Goal: Information Seeking & Learning: Learn about a topic

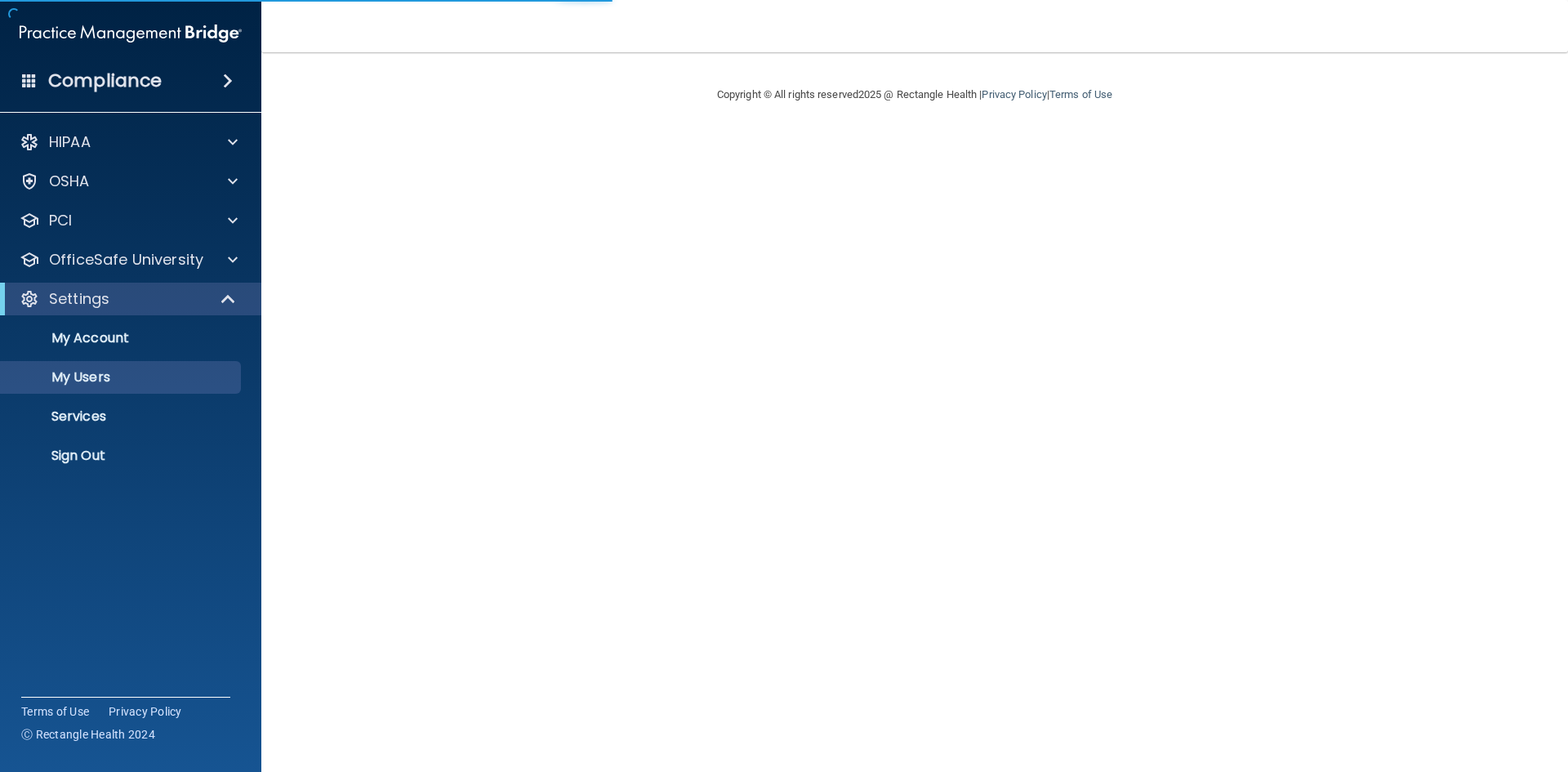
select select "20"
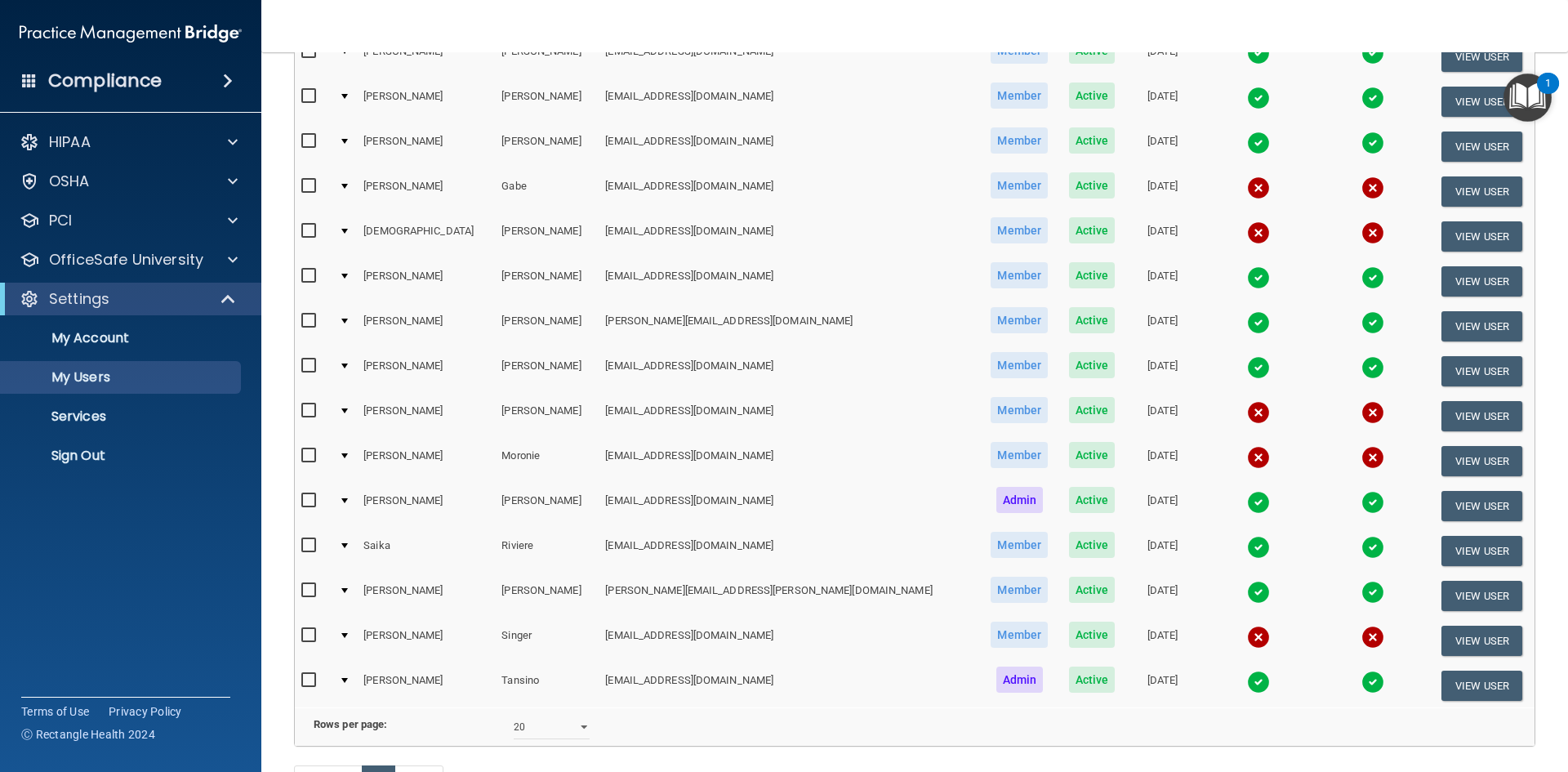
scroll to position [245, 0]
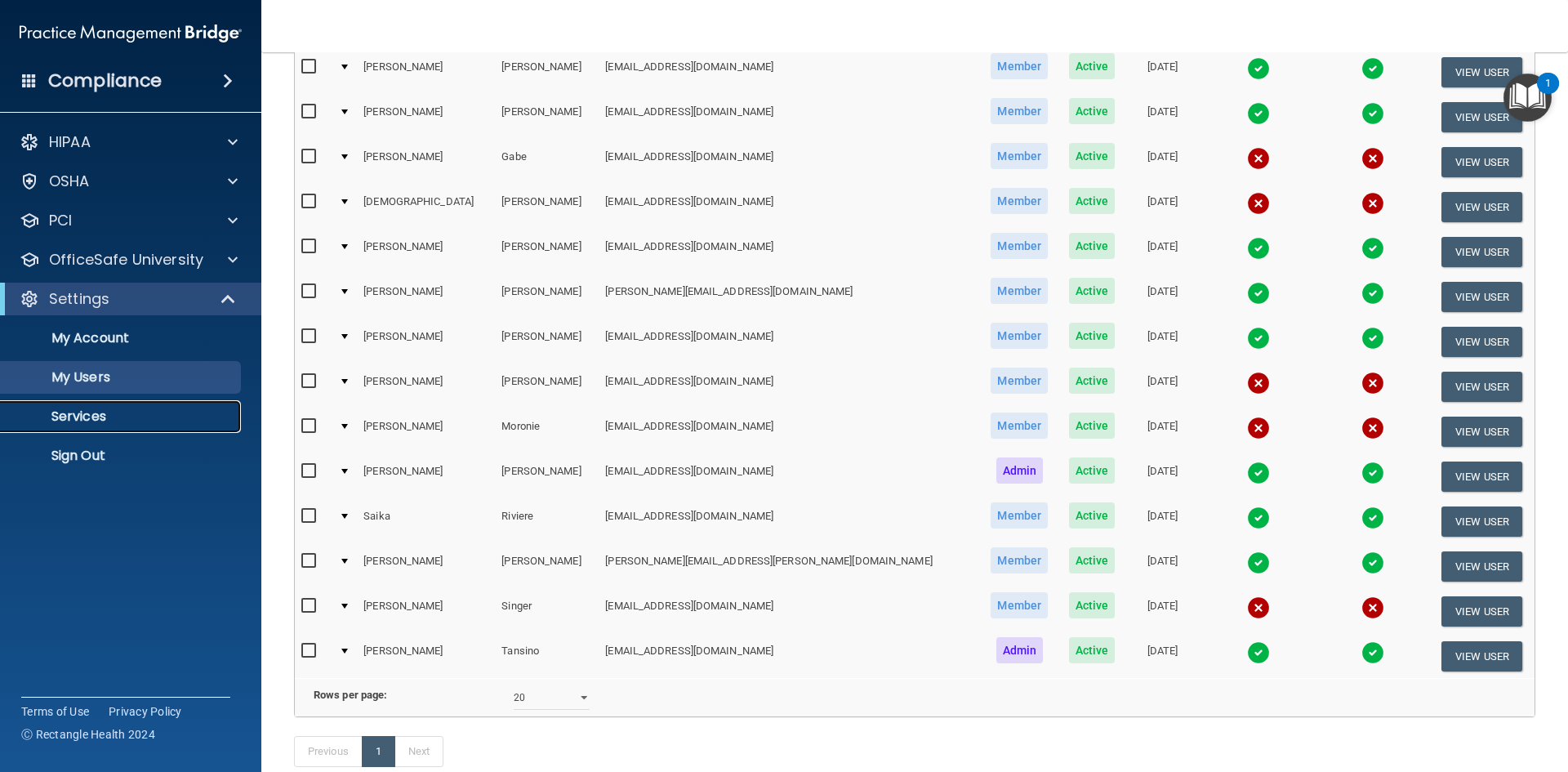
click at [95, 419] on p "Services" at bounding box center [122, 416] width 223 height 16
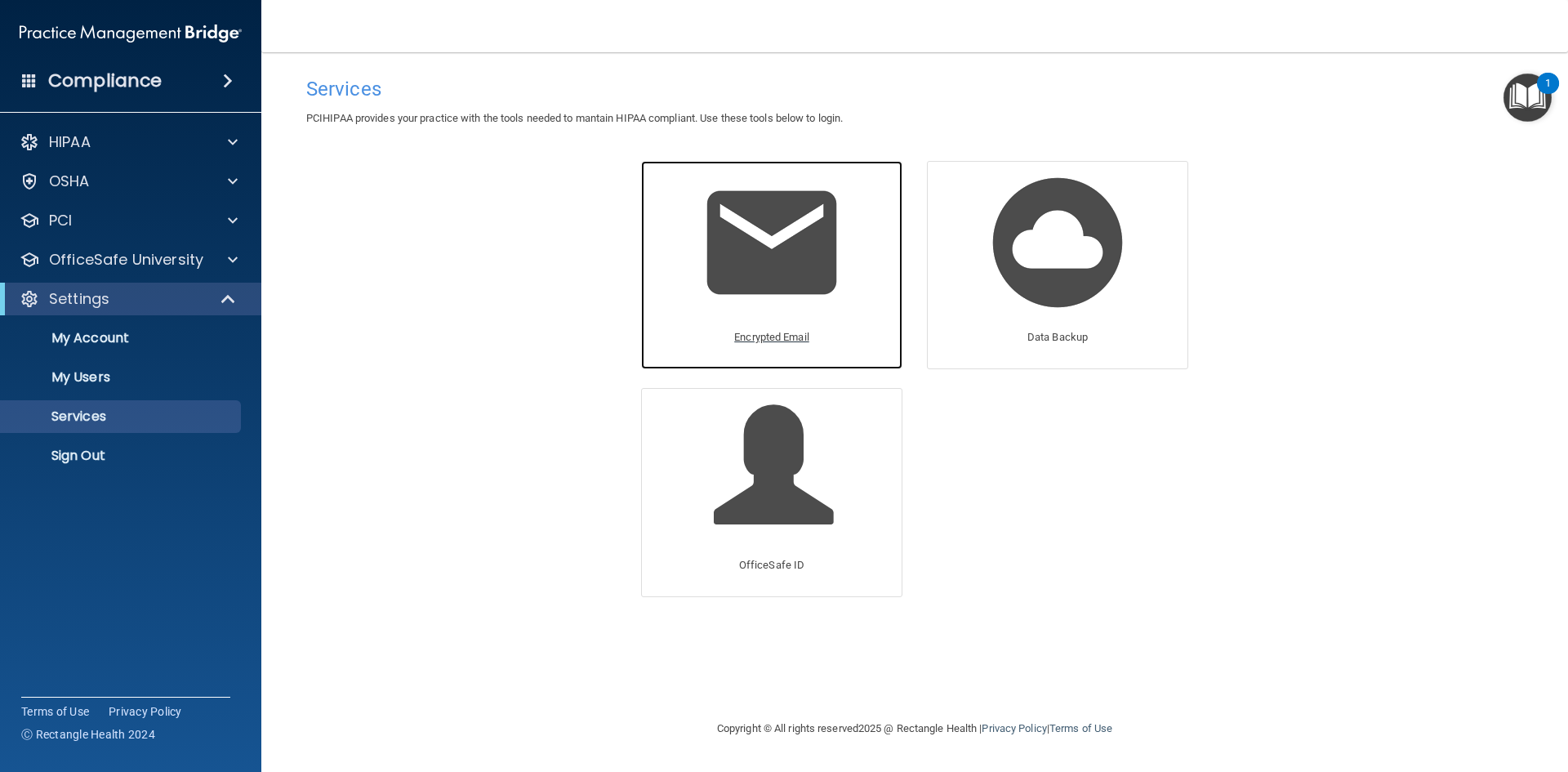
click at [756, 331] on p "Encrypted Email" at bounding box center [772, 337] width 75 height 20
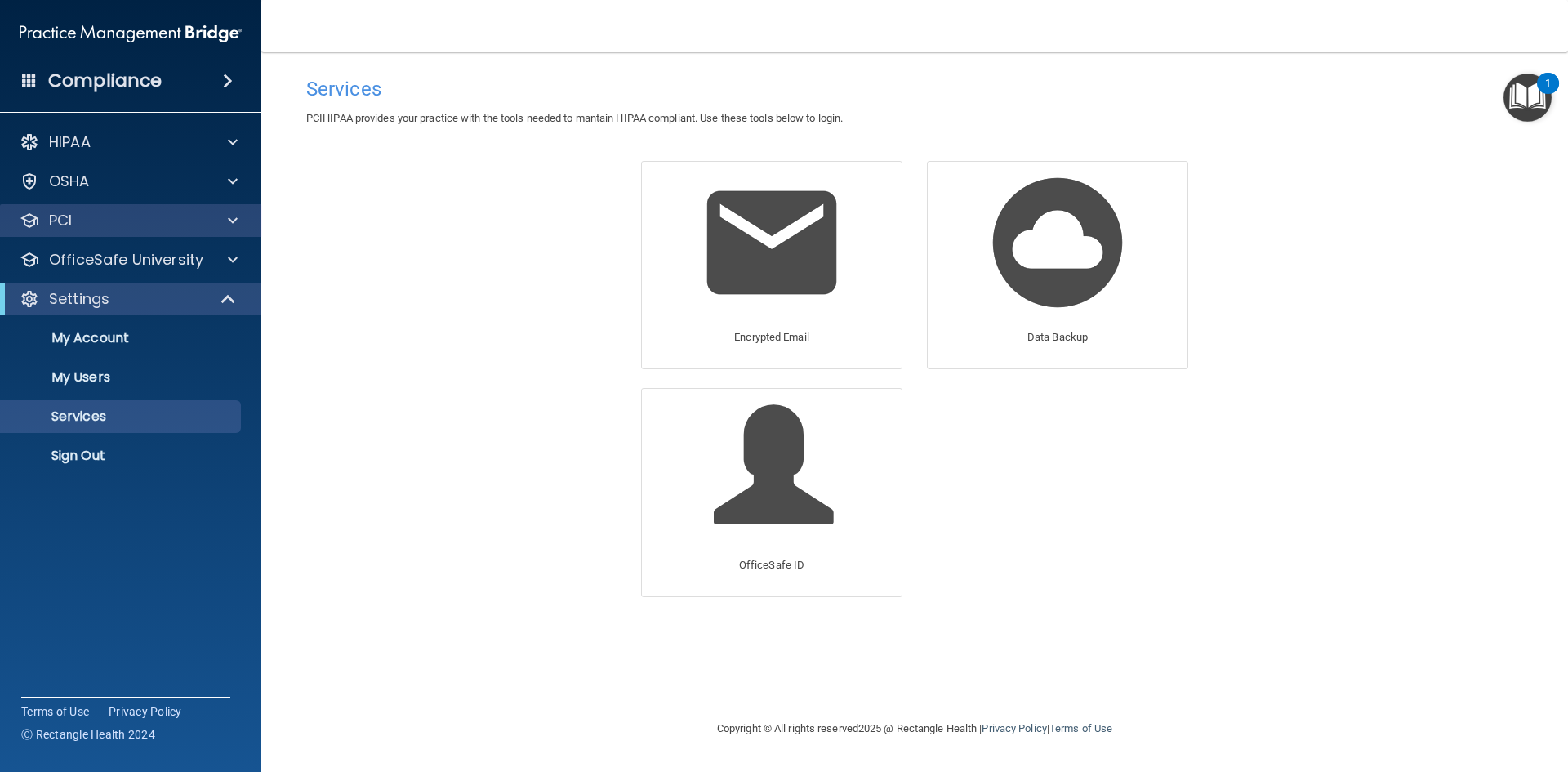
click at [162, 231] on div "PCI" at bounding box center [131, 221] width 262 height 32
click at [164, 257] on p "OfficeSafe University" at bounding box center [125, 259] width 154 height 20
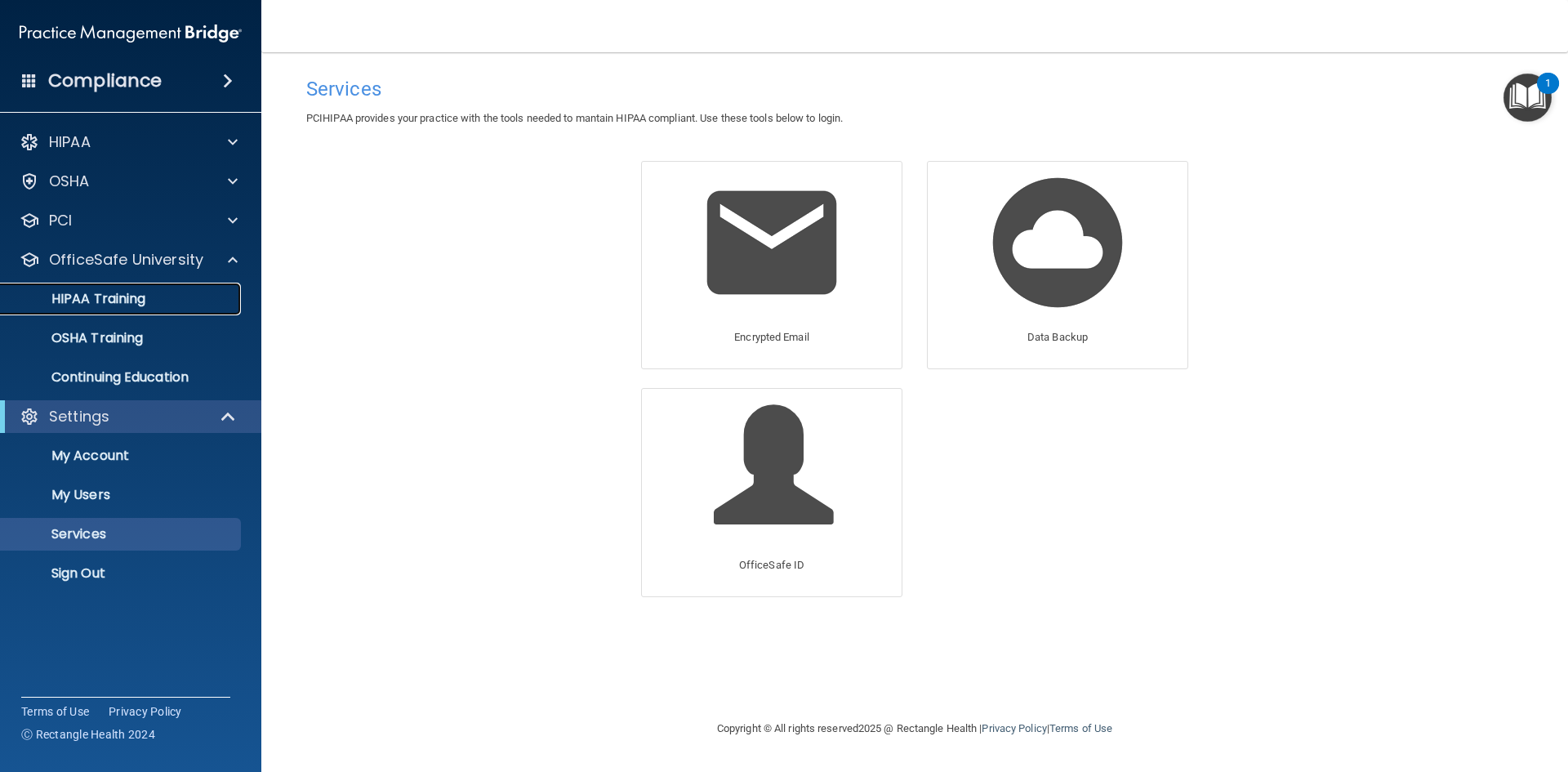
click at [153, 303] on div "HIPAA Training" at bounding box center [122, 298] width 223 height 16
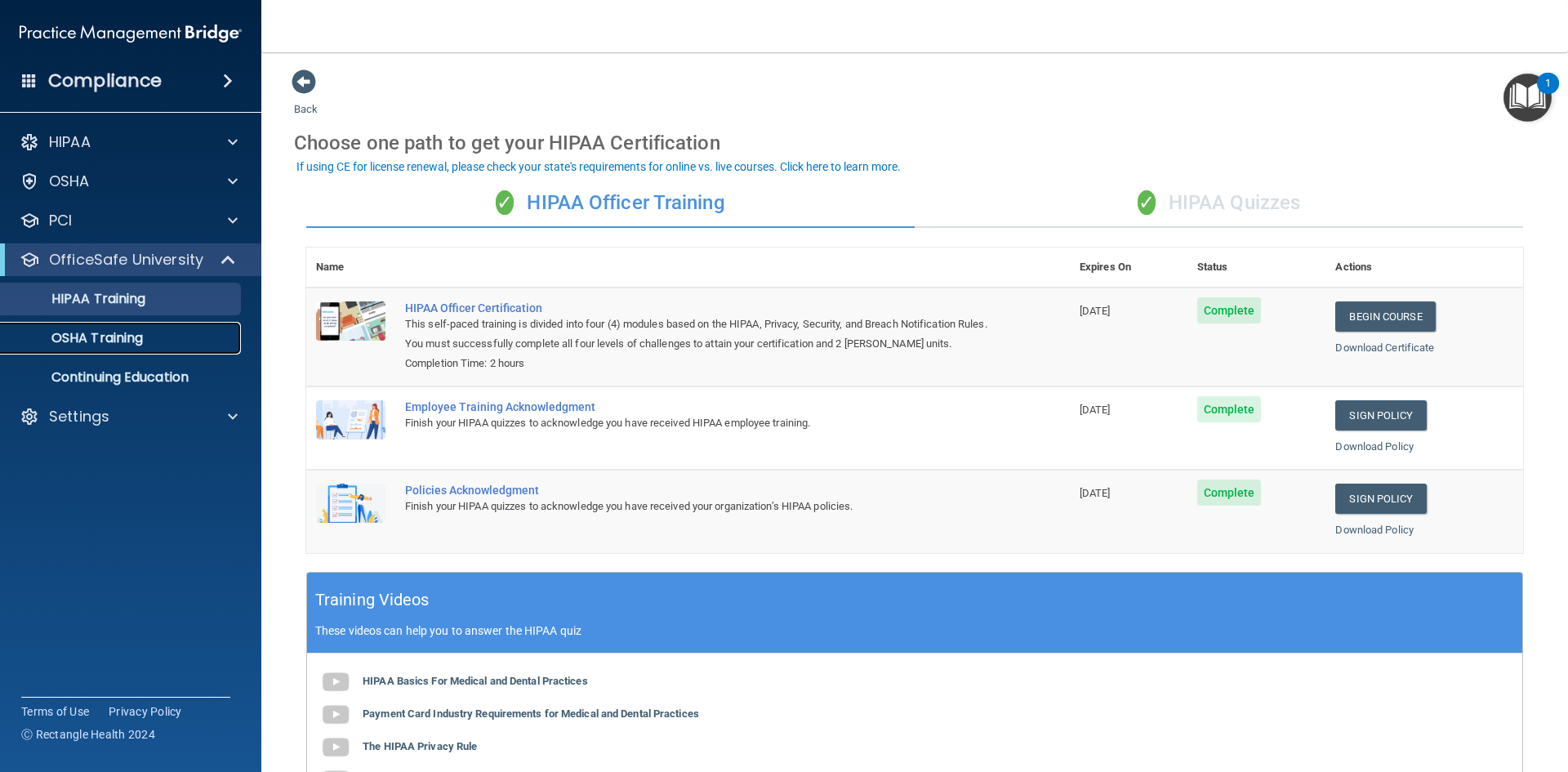
click at [154, 346] on link "OSHA Training" at bounding box center [112, 338] width 257 height 32
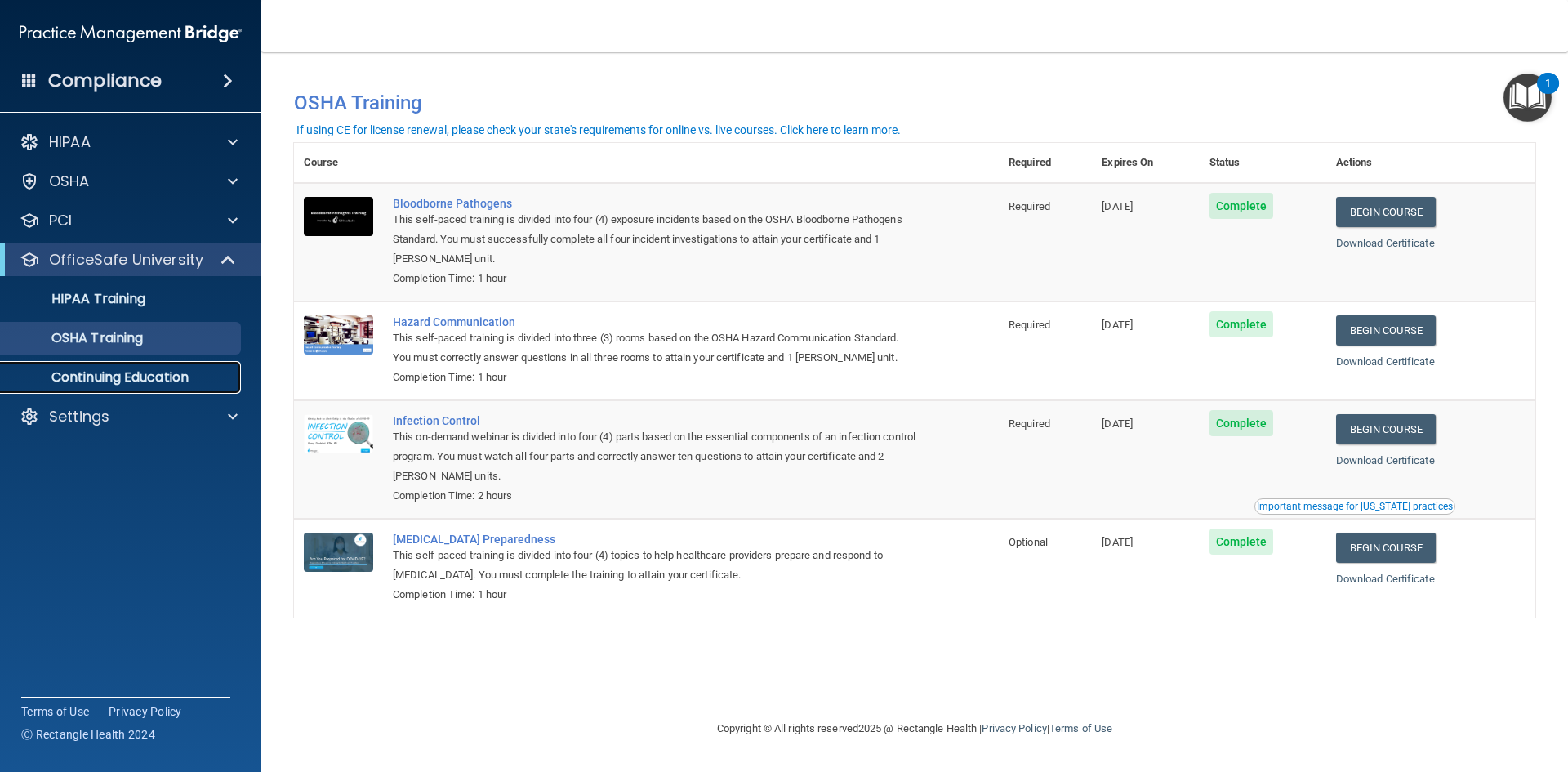
click at [159, 389] on link "Continuing Education" at bounding box center [112, 377] width 257 height 32
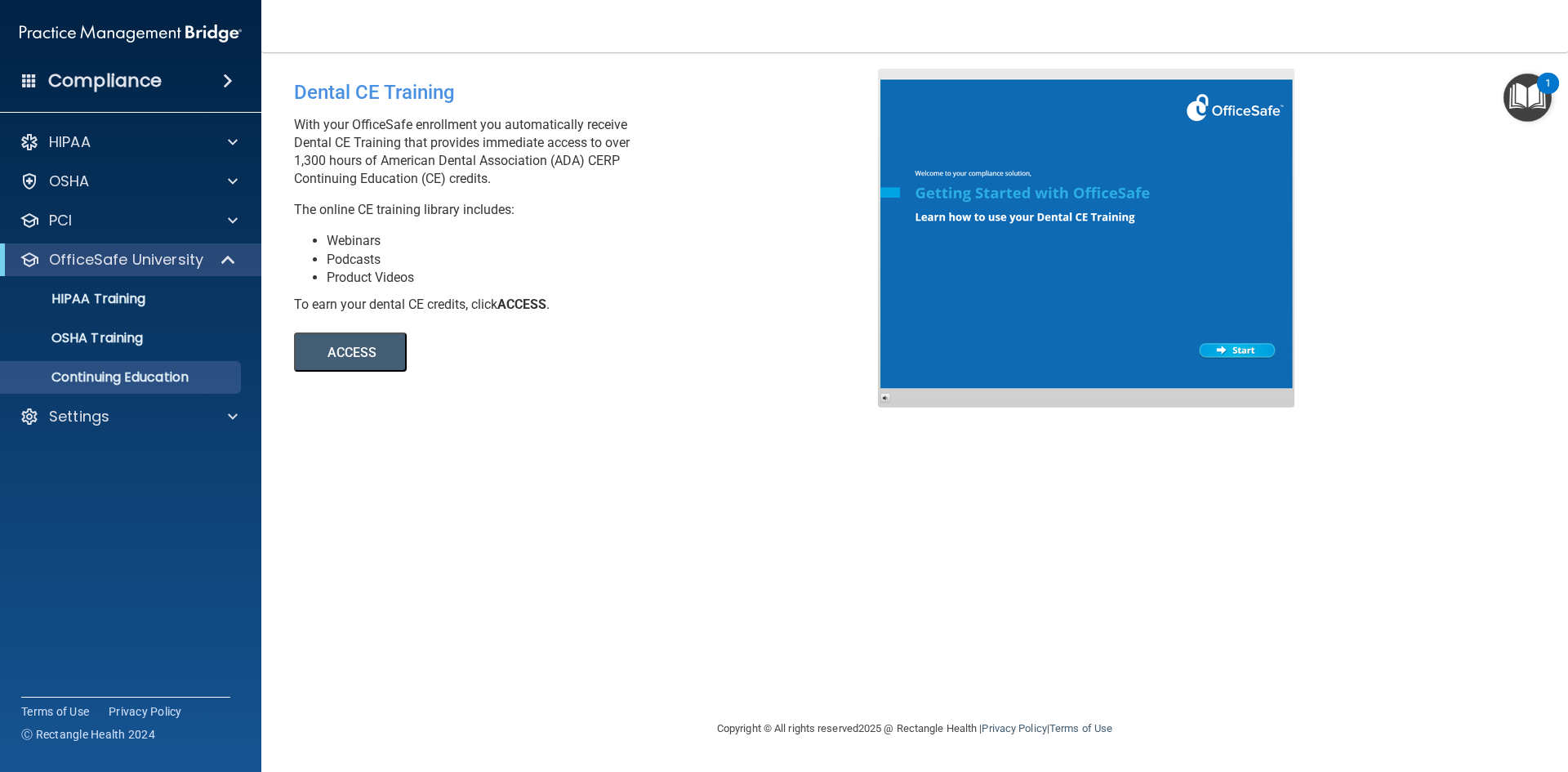
click at [225, 86] on span at bounding box center [228, 80] width 9 height 20
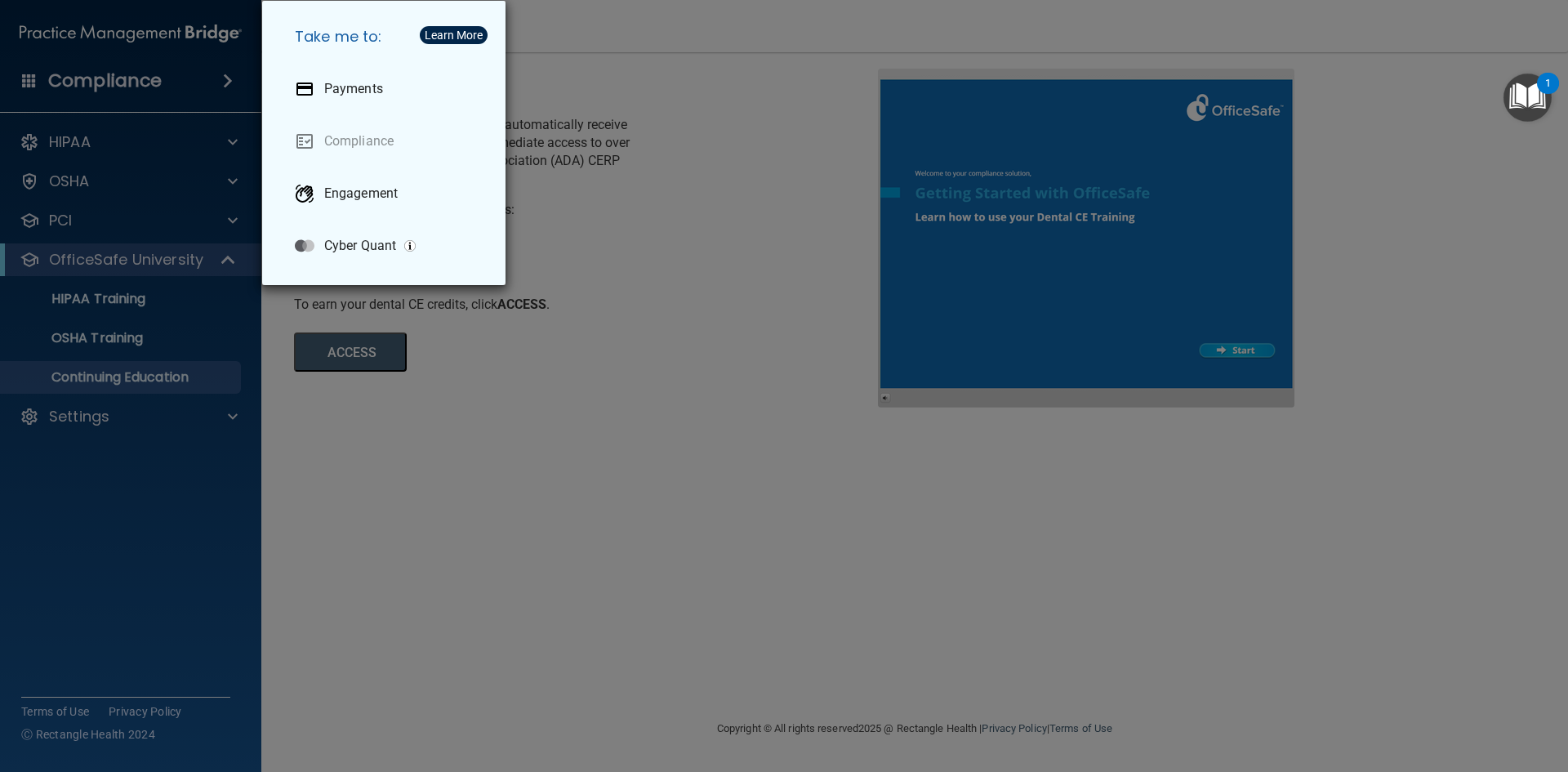
click at [475, 394] on div "Take me to: Payments Compliance Engagement Cyber Quant" at bounding box center [784, 386] width 1568 height 772
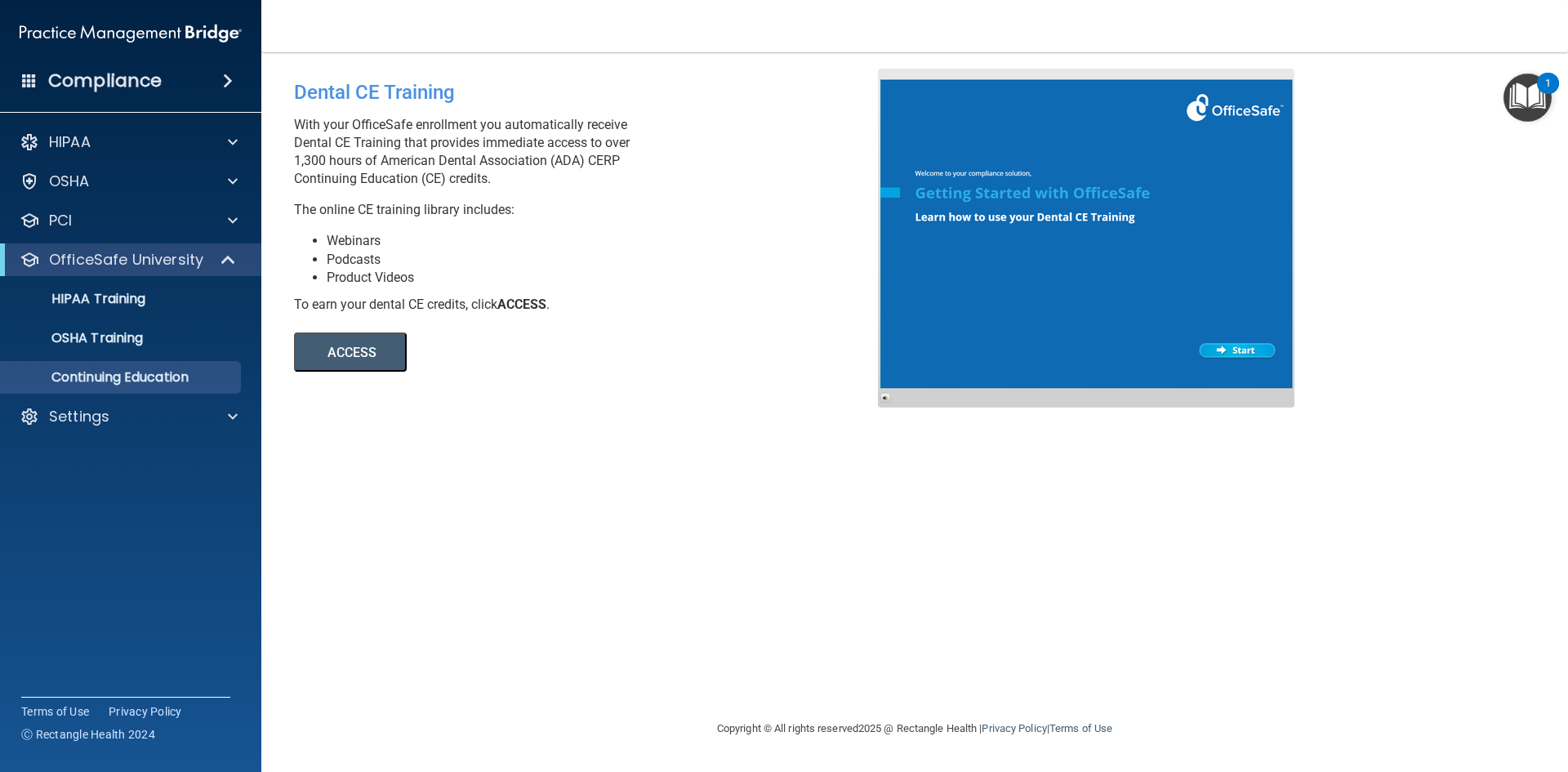
click at [164, 26] on img at bounding box center [130, 33] width 222 height 32
click at [87, 413] on p "Settings" at bounding box center [78, 416] width 61 height 20
click at [86, 451] on p "My Account" at bounding box center [122, 455] width 223 height 16
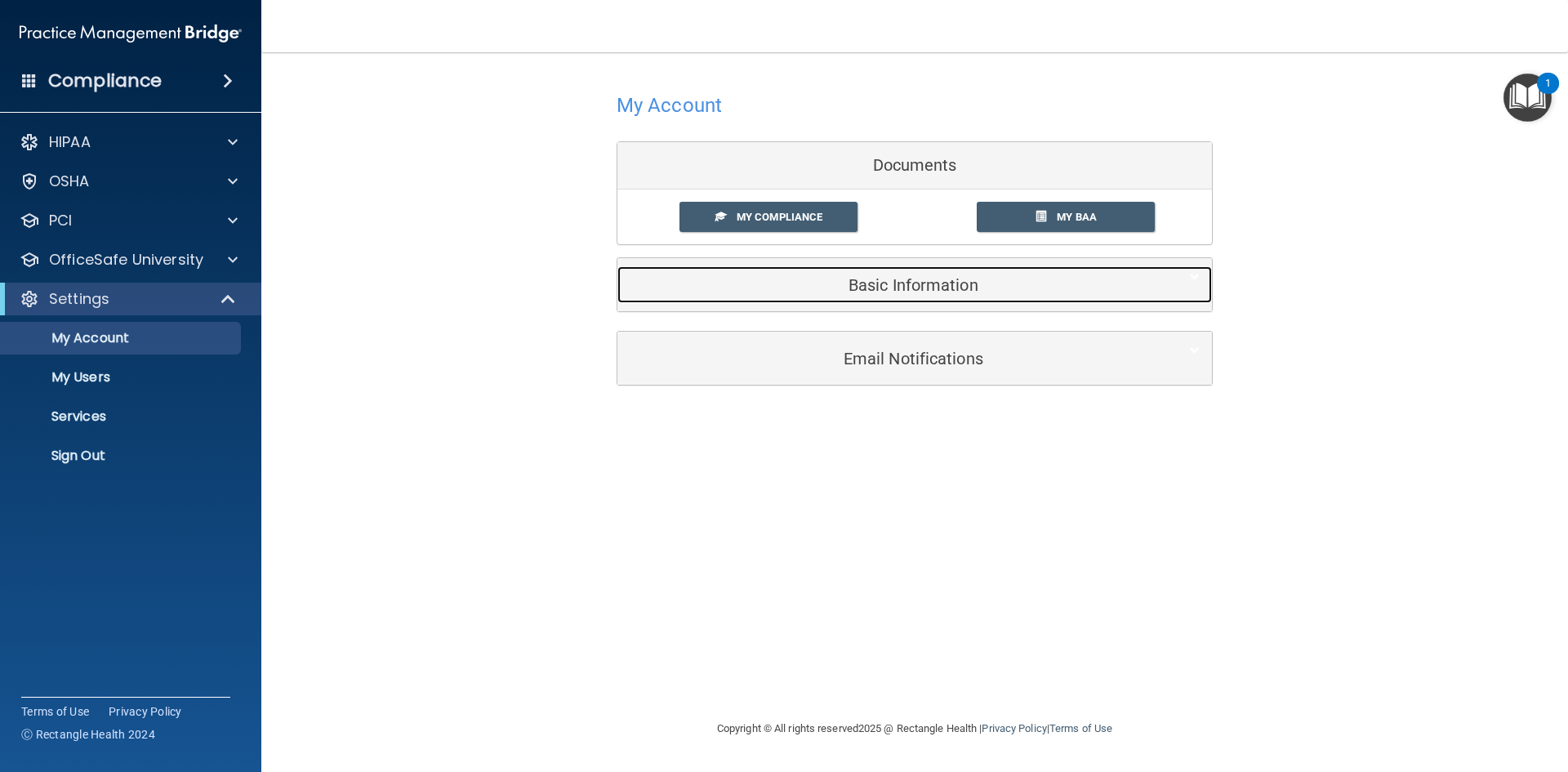
click at [939, 280] on h5 "Basic Information" at bounding box center [890, 285] width 520 height 18
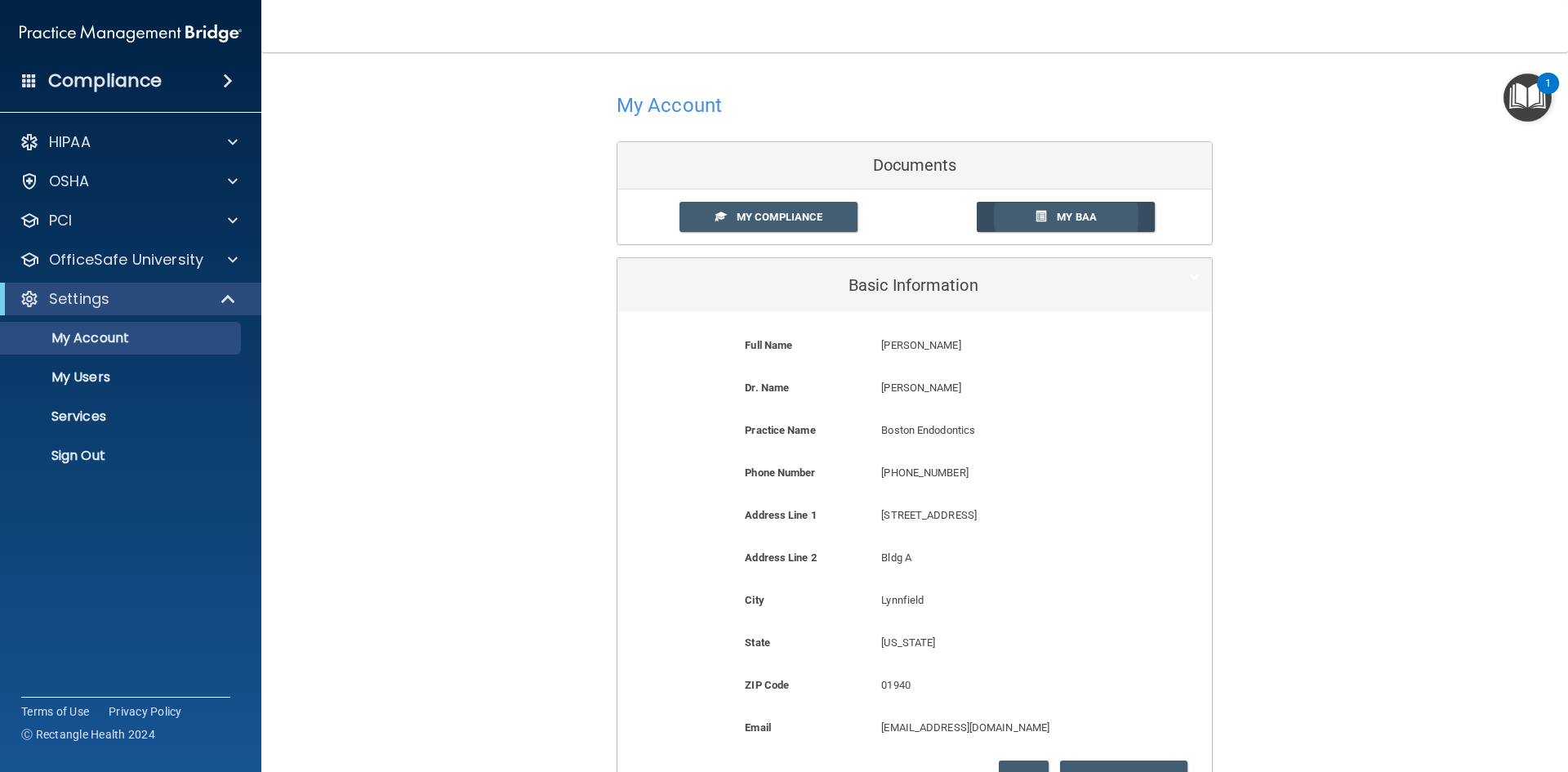
click at [1092, 217] on link "My BAA" at bounding box center [1066, 216] width 179 height 30
click at [226, 82] on span at bounding box center [228, 80] width 9 height 20
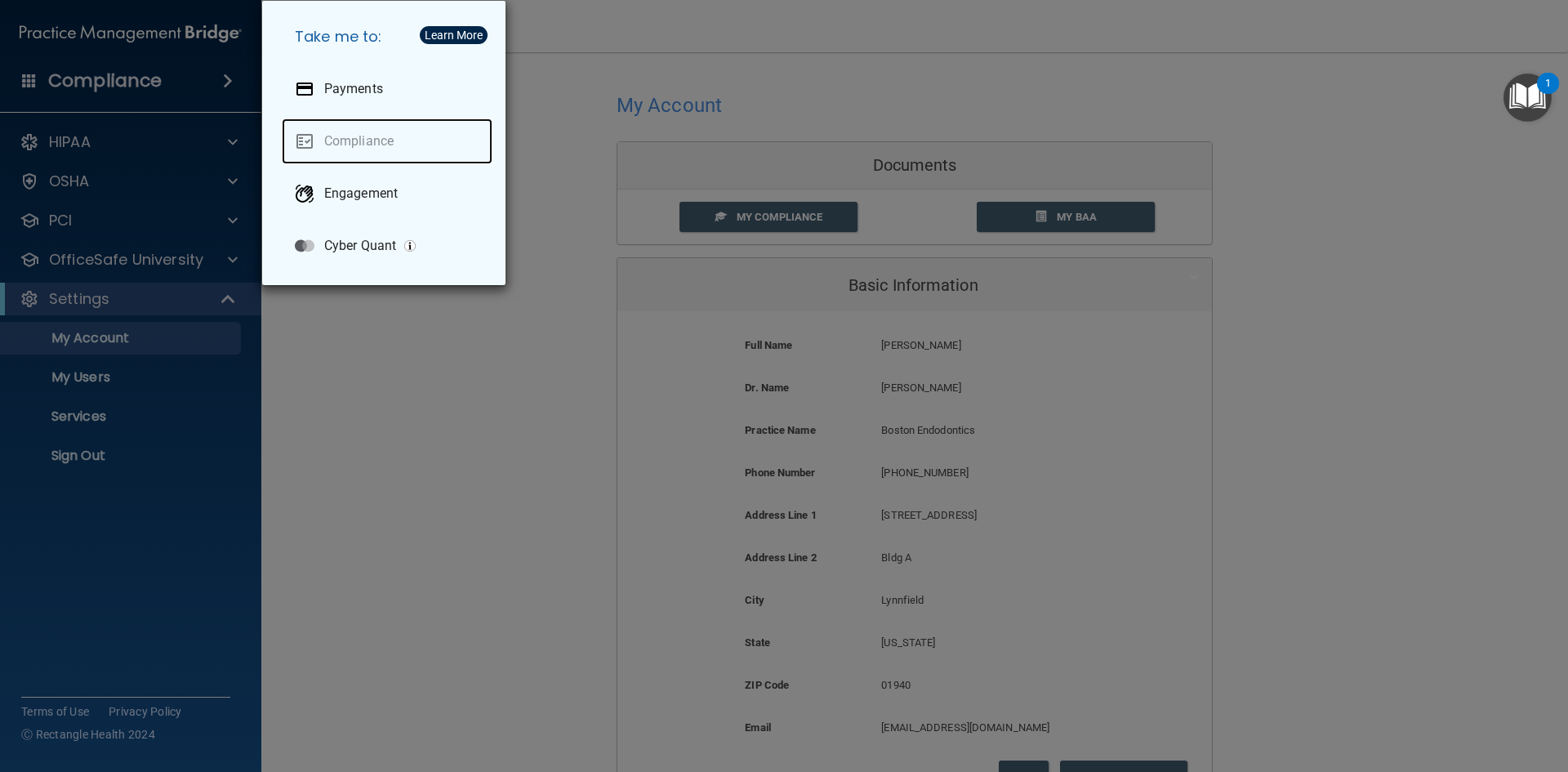
click at [391, 139] on link "Compliance" at bounding box center [387, 141] width 210 height 46
click at [1340, 212] on div "Take me to: Payments Compliance Engagement Cyber Quant" at bounding box center [784, 386] width 1568 height 772
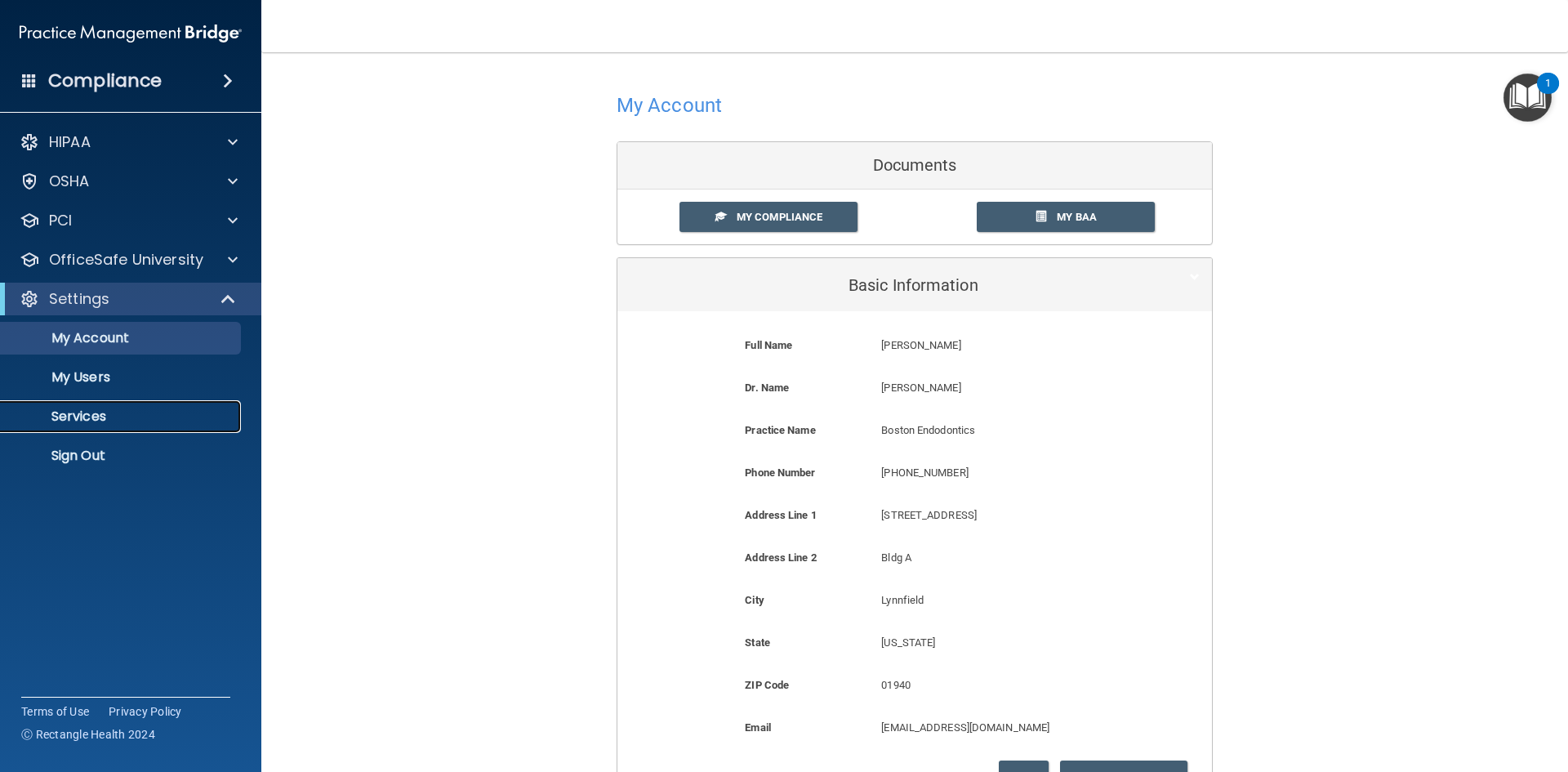
click at [125, 412] on p "Services" at bounding box center [122, 416] width 223 height 16
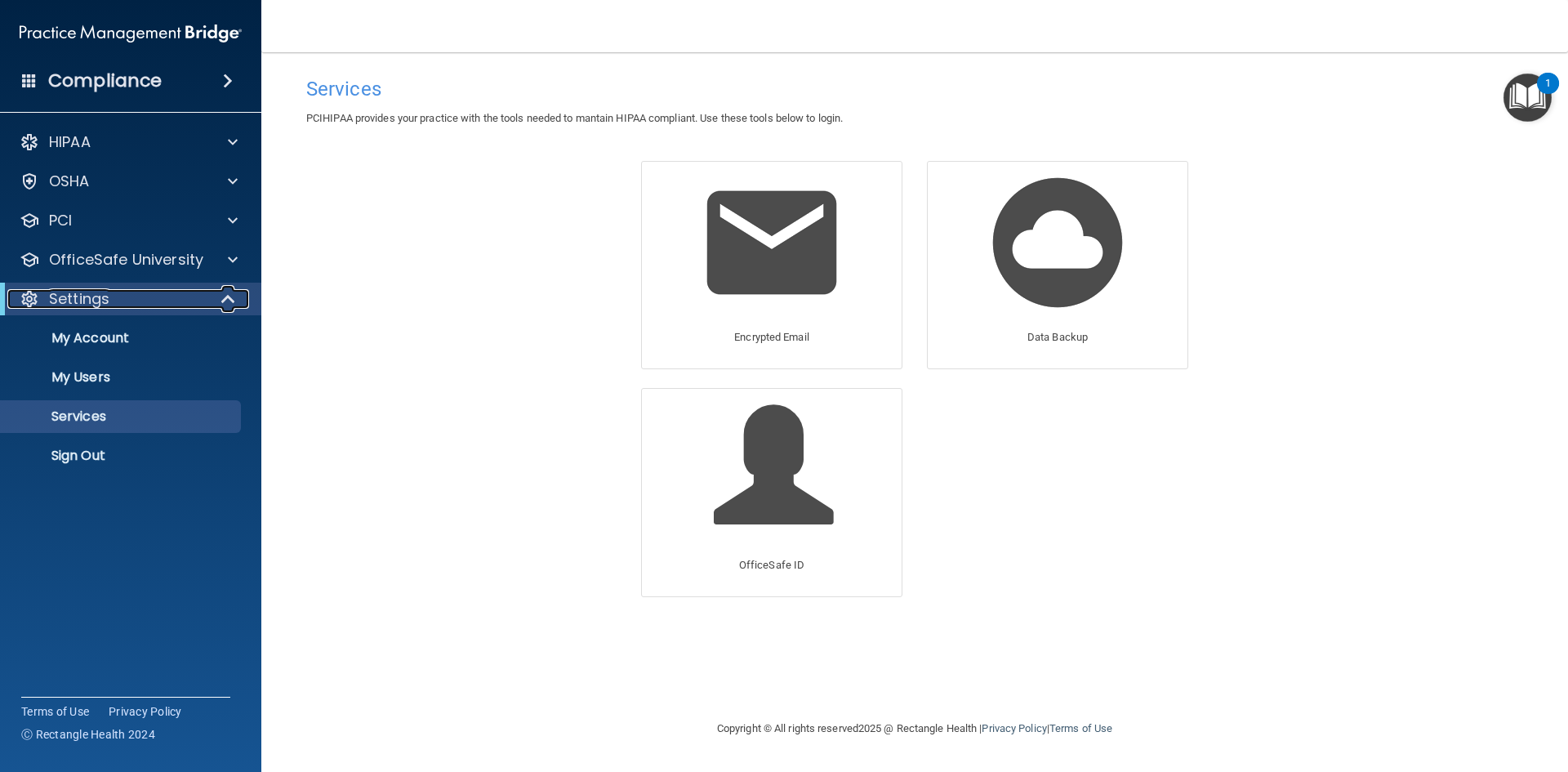
click at [223, 299] on span at bounding box center [230, 298] width 14 height 20
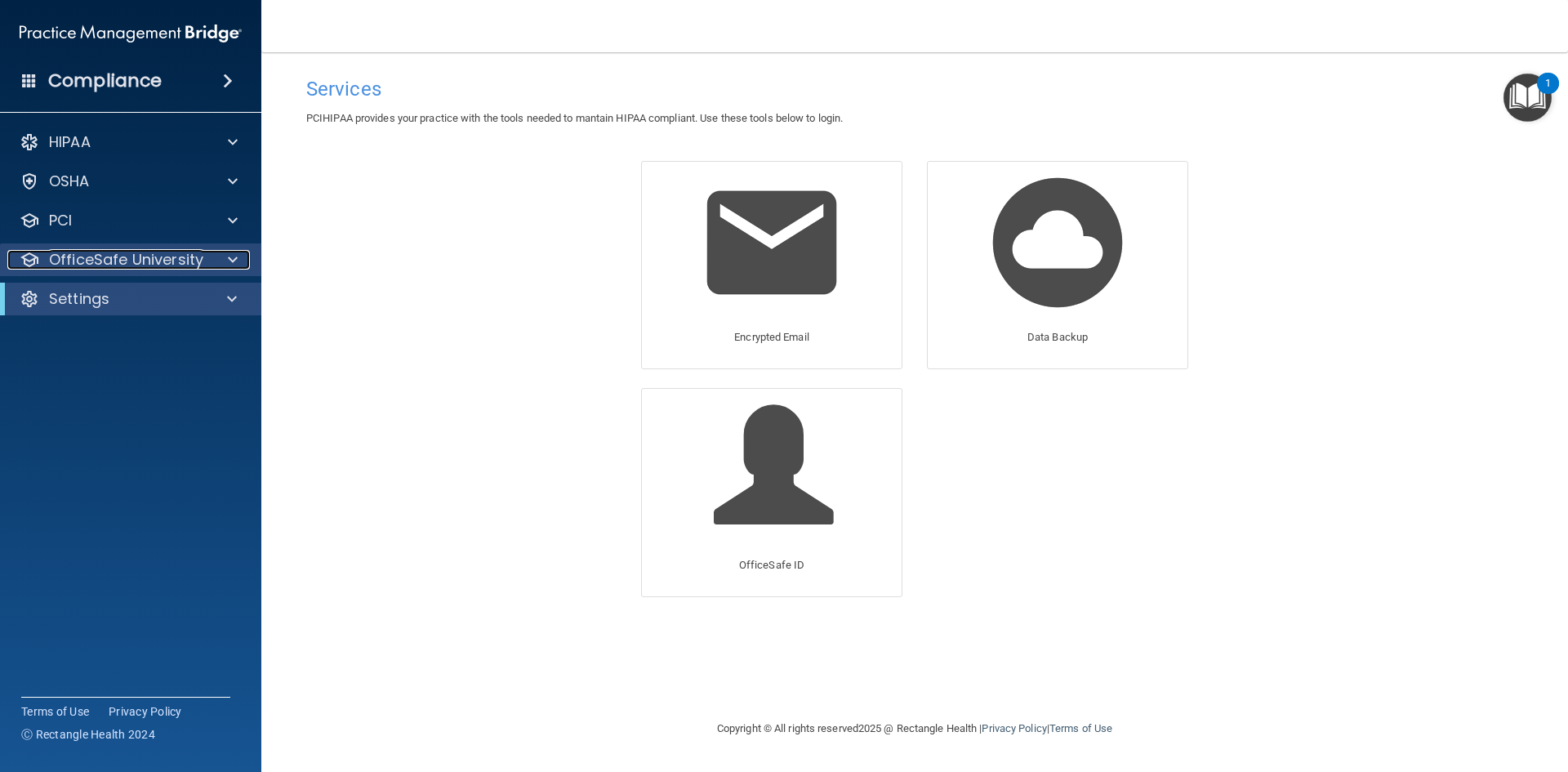
click at [233, 262] on span at bounding box center [232, 259] width 9 height 20
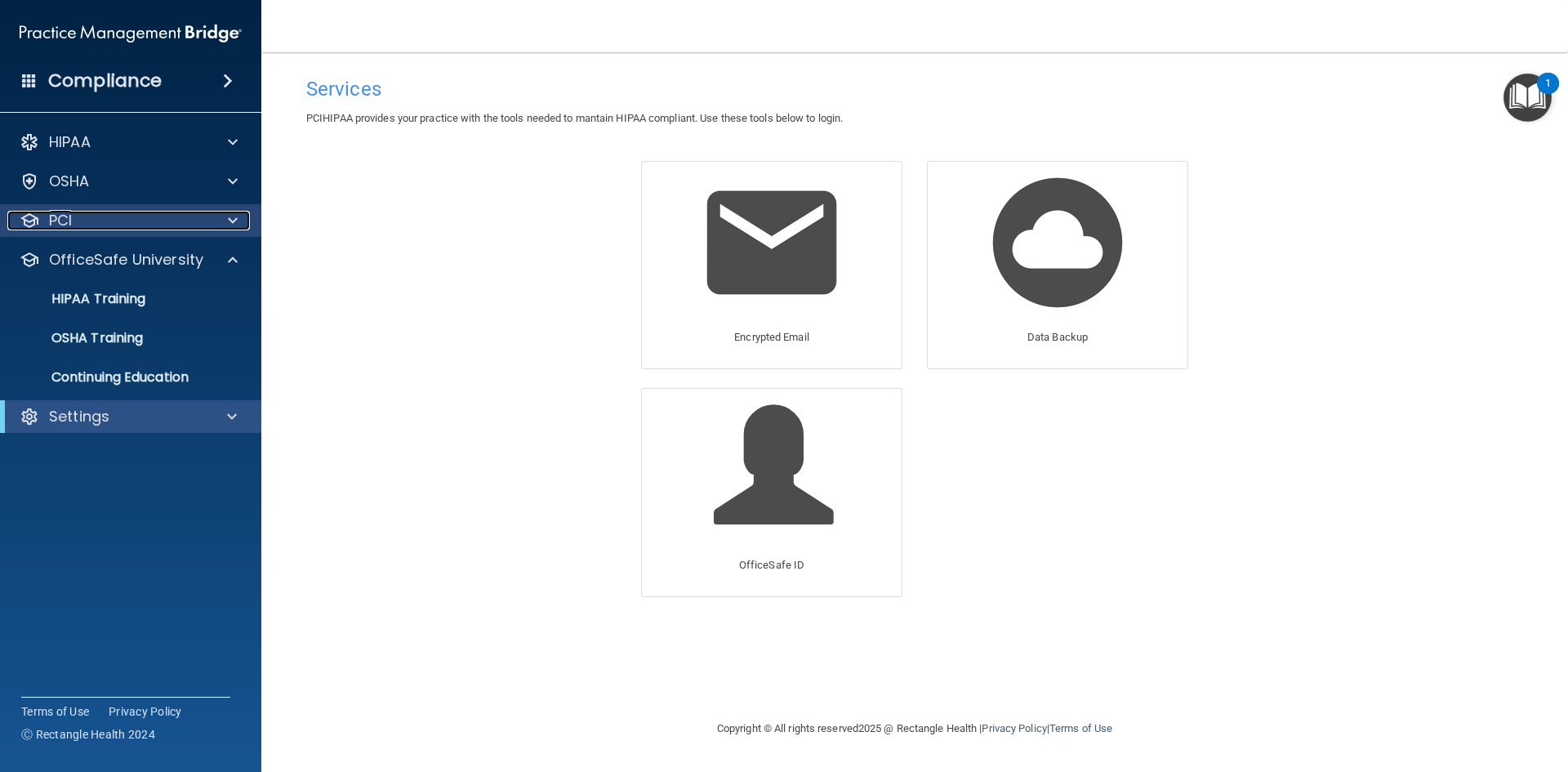
click at [233, 222] on span at bounding box center [232, 220] width 9 height 20
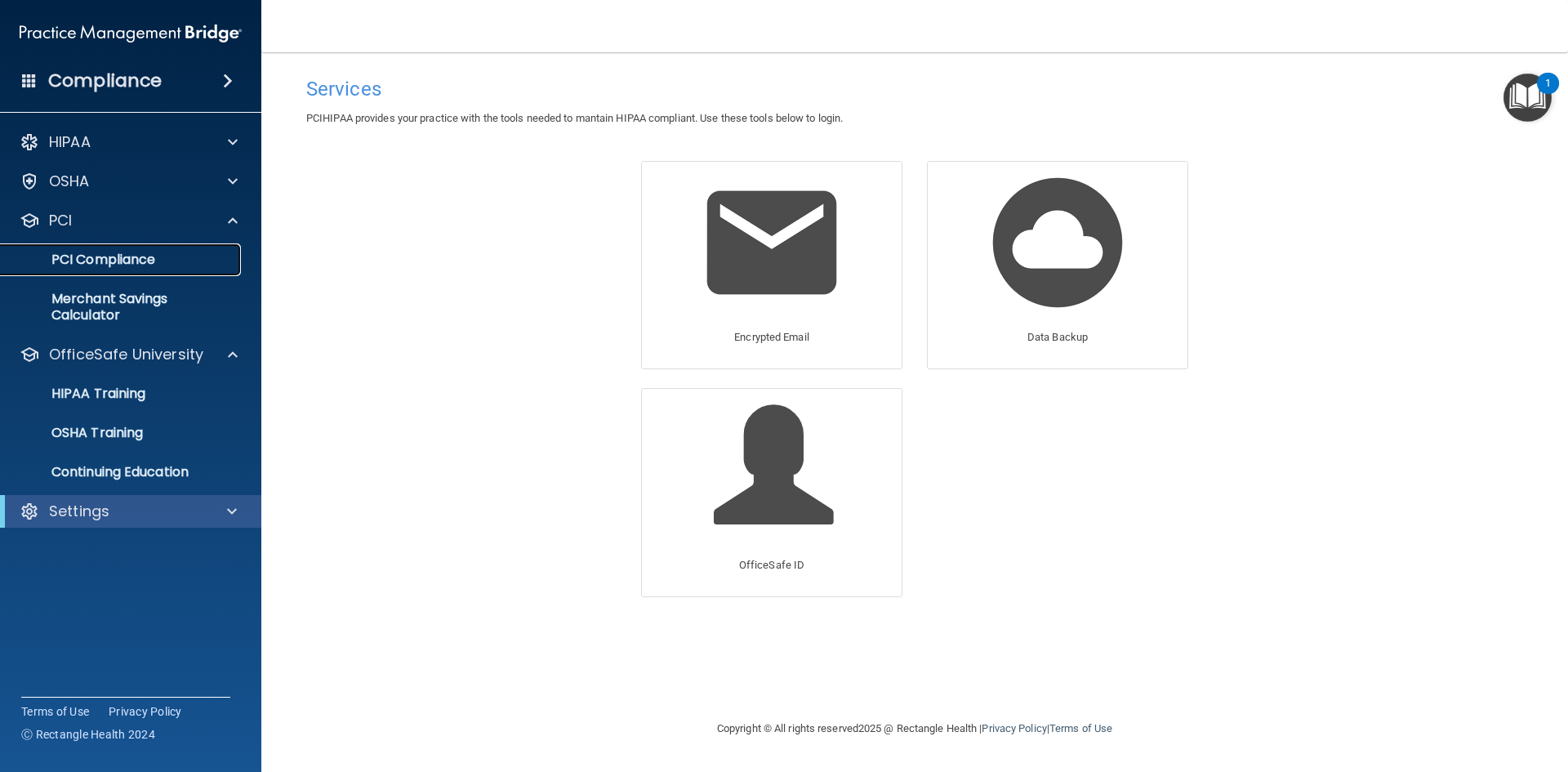
click at [143, 260] on p "PCI Compliance" at bounding box center [122, 259] width 223 height 16
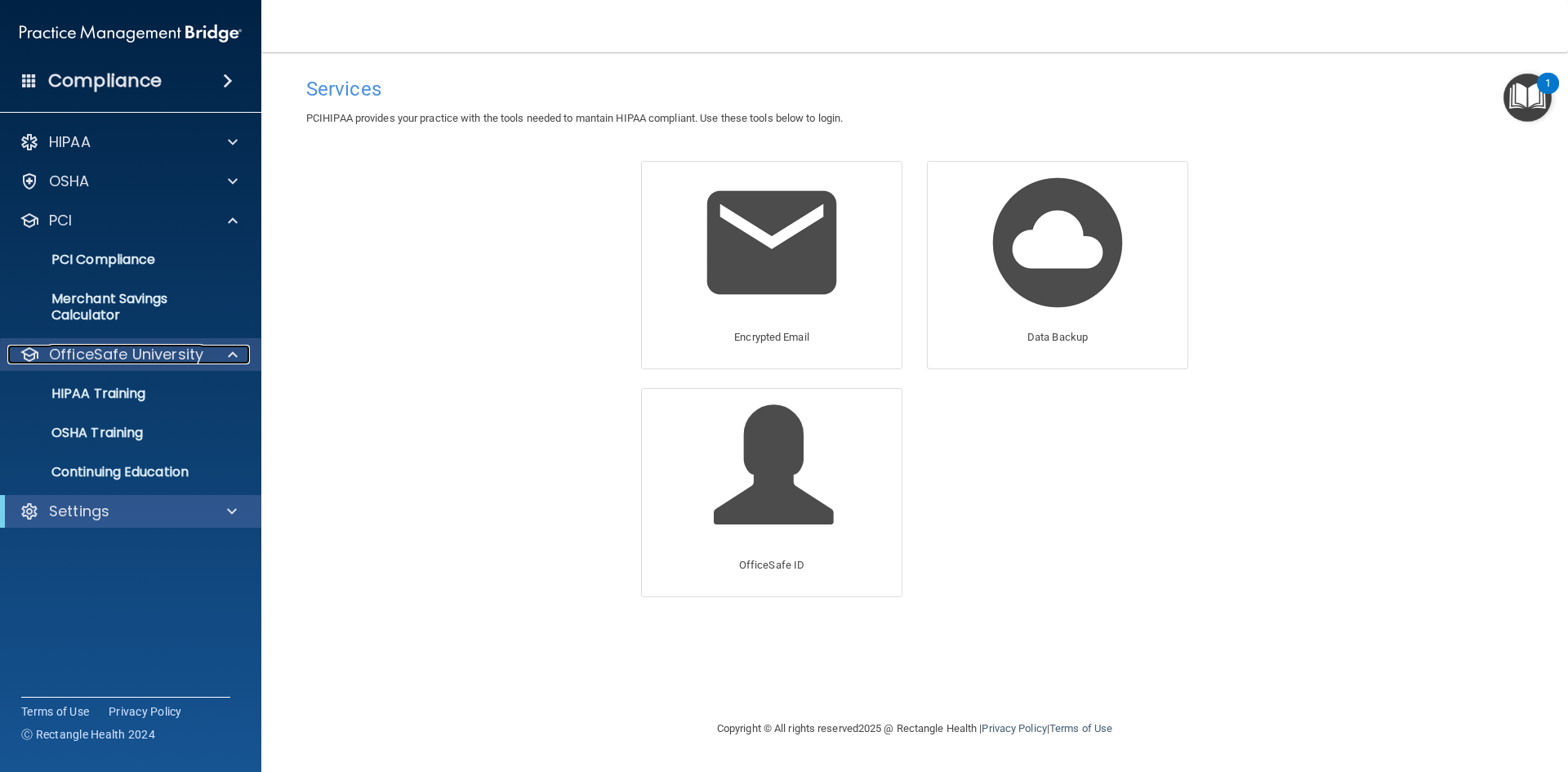
click at [221, 352] on div at bounding box center [230, 354] width 41 height 20
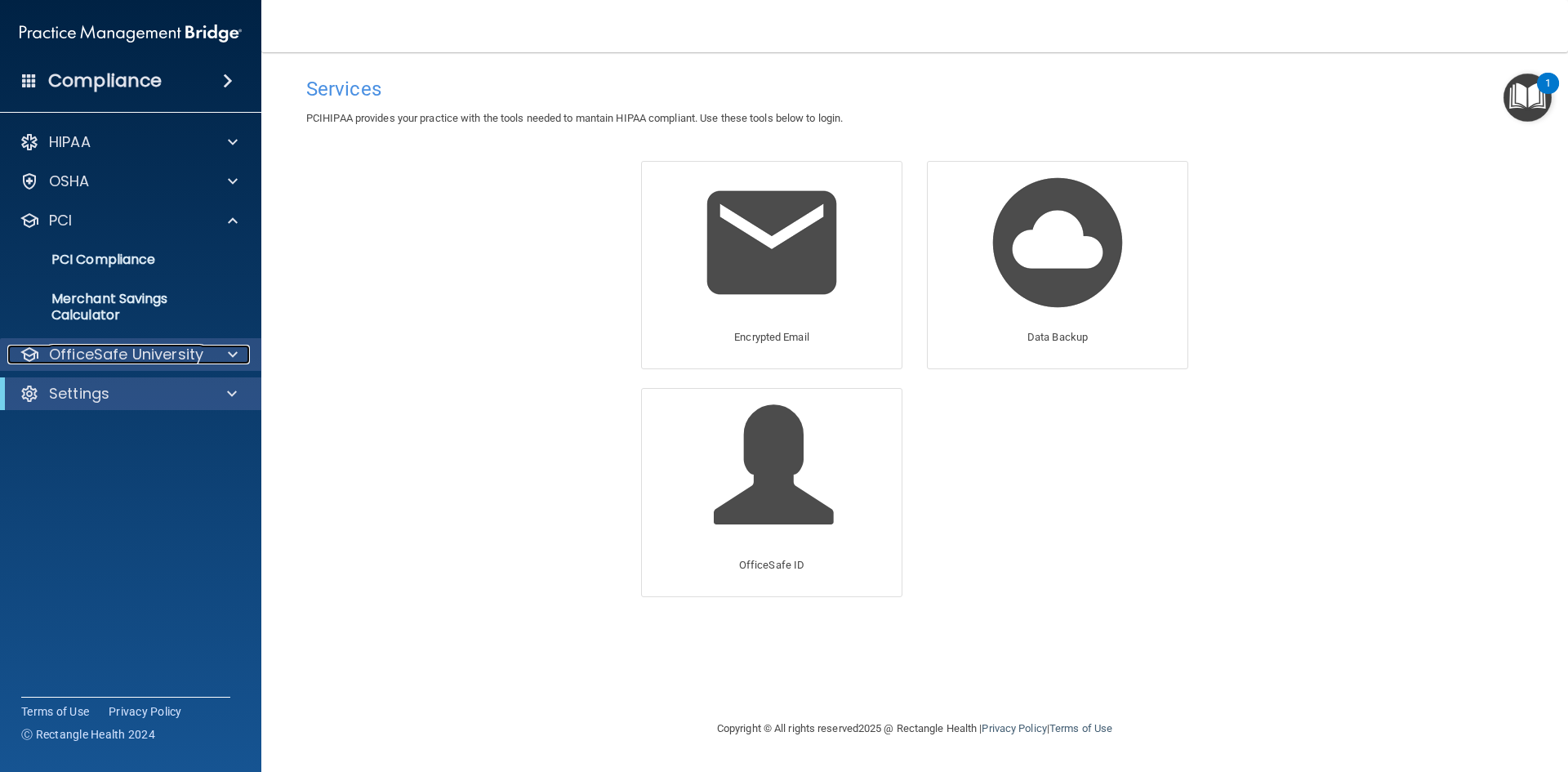
click at [221, 352] on div at bounding box center [230, 354] width 41 height 20
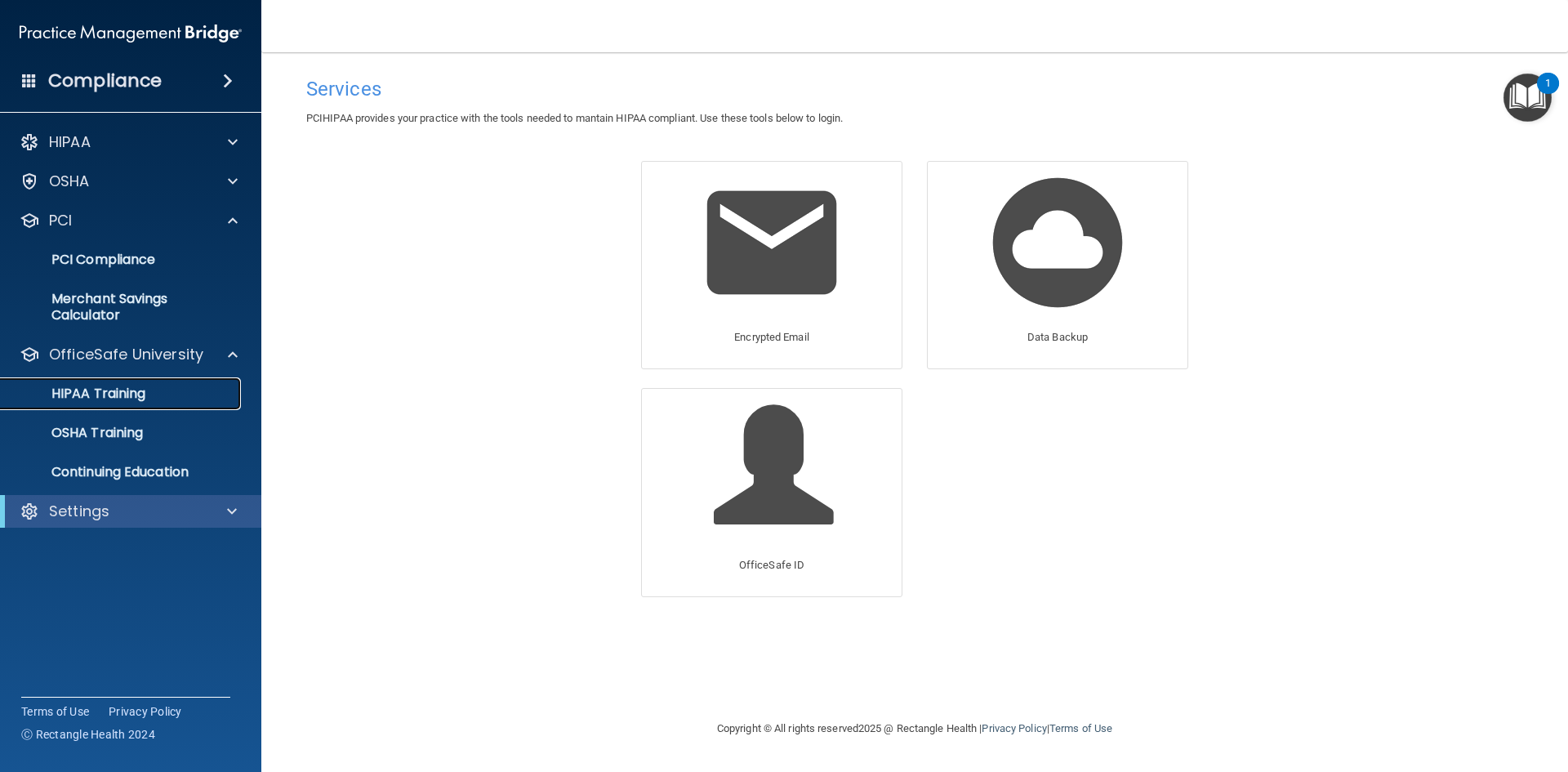
click at [199, 396] on div "HIPAA Training" at bounding box center [122, 393] width 223 height 16
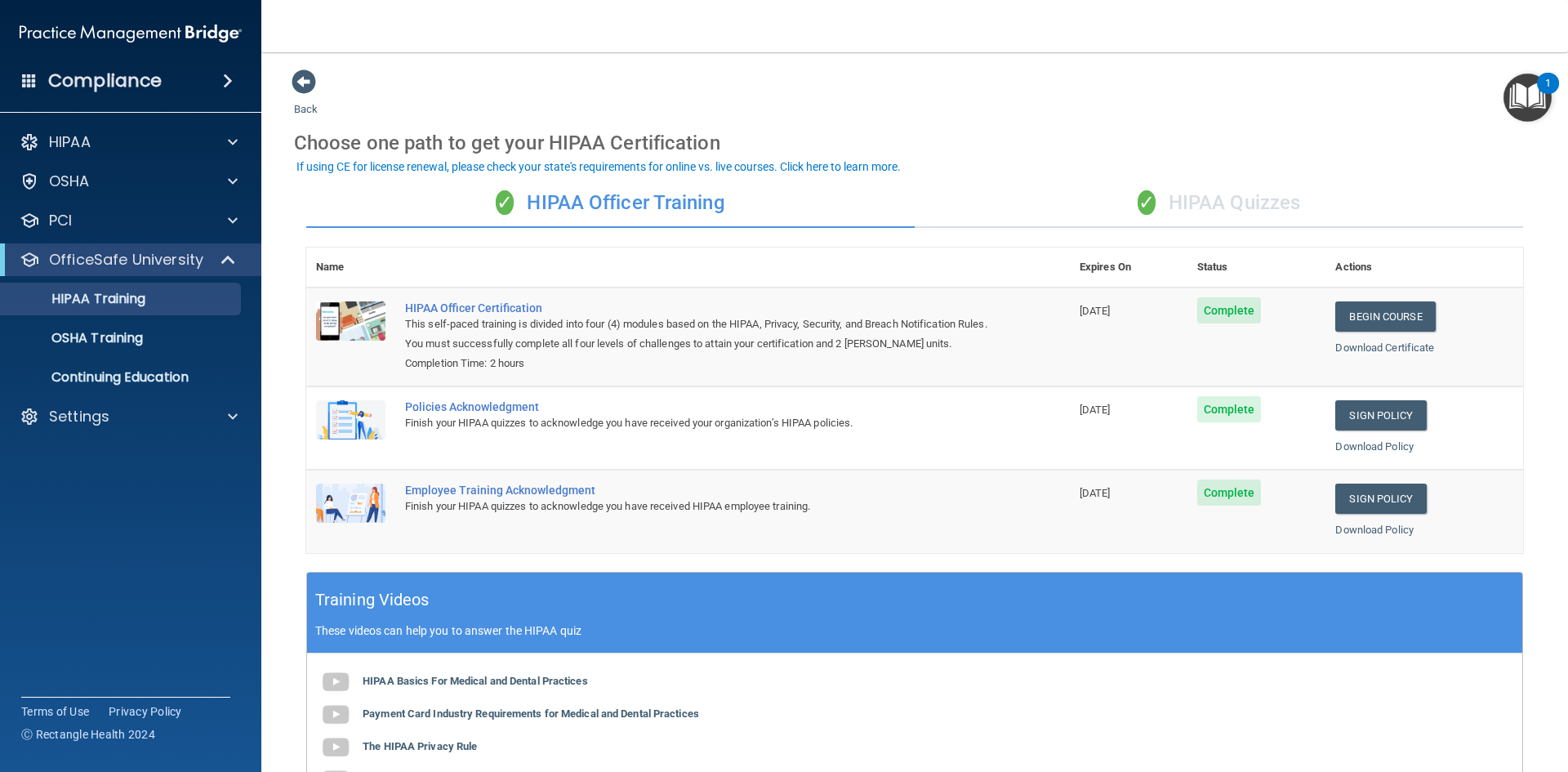
click at [1533, 88] on img "Open Resource Center, 1 new notification" at bounding box center [1527, 97] width 49 height 49
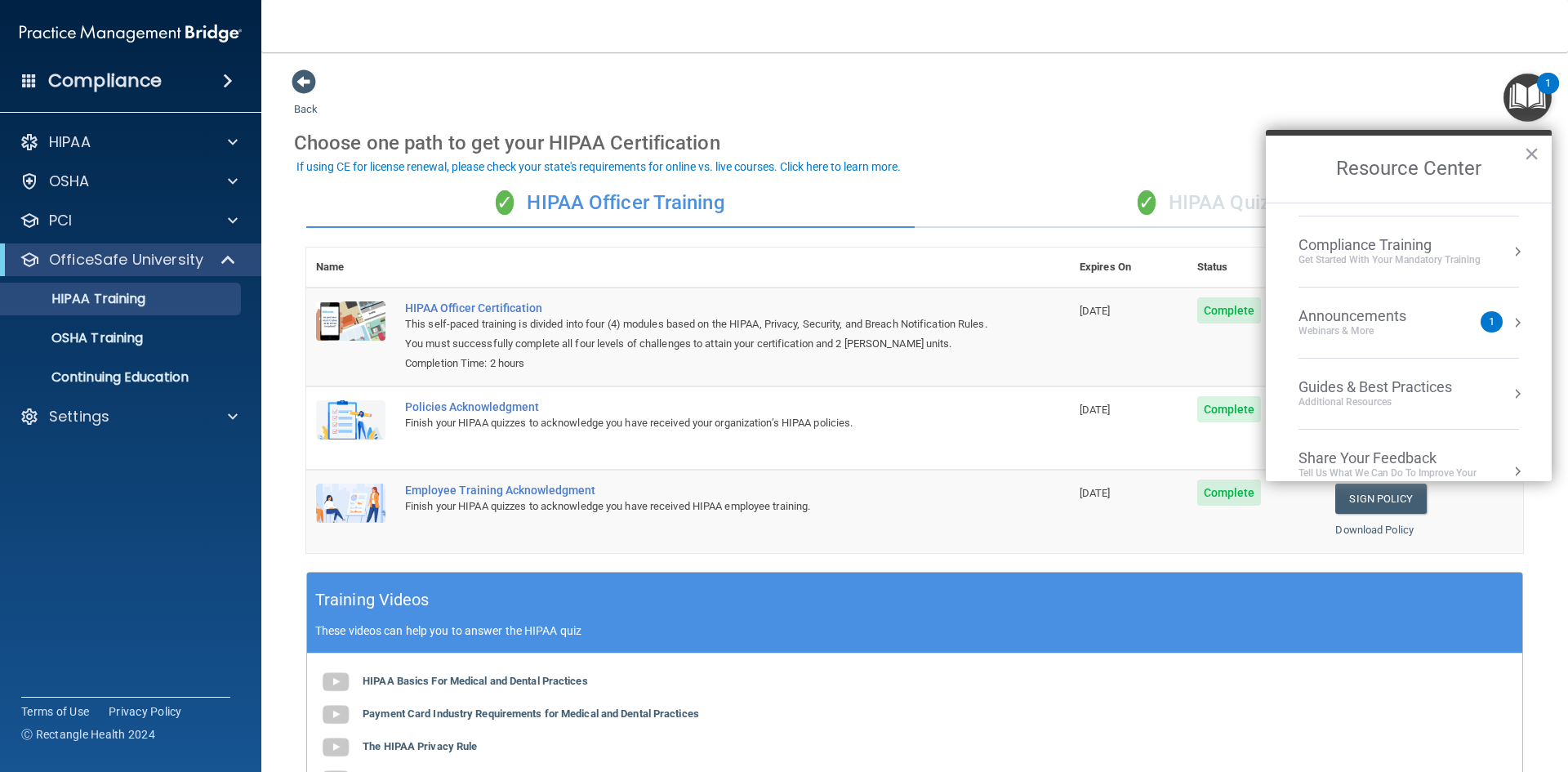
scroll to position [233, 0]
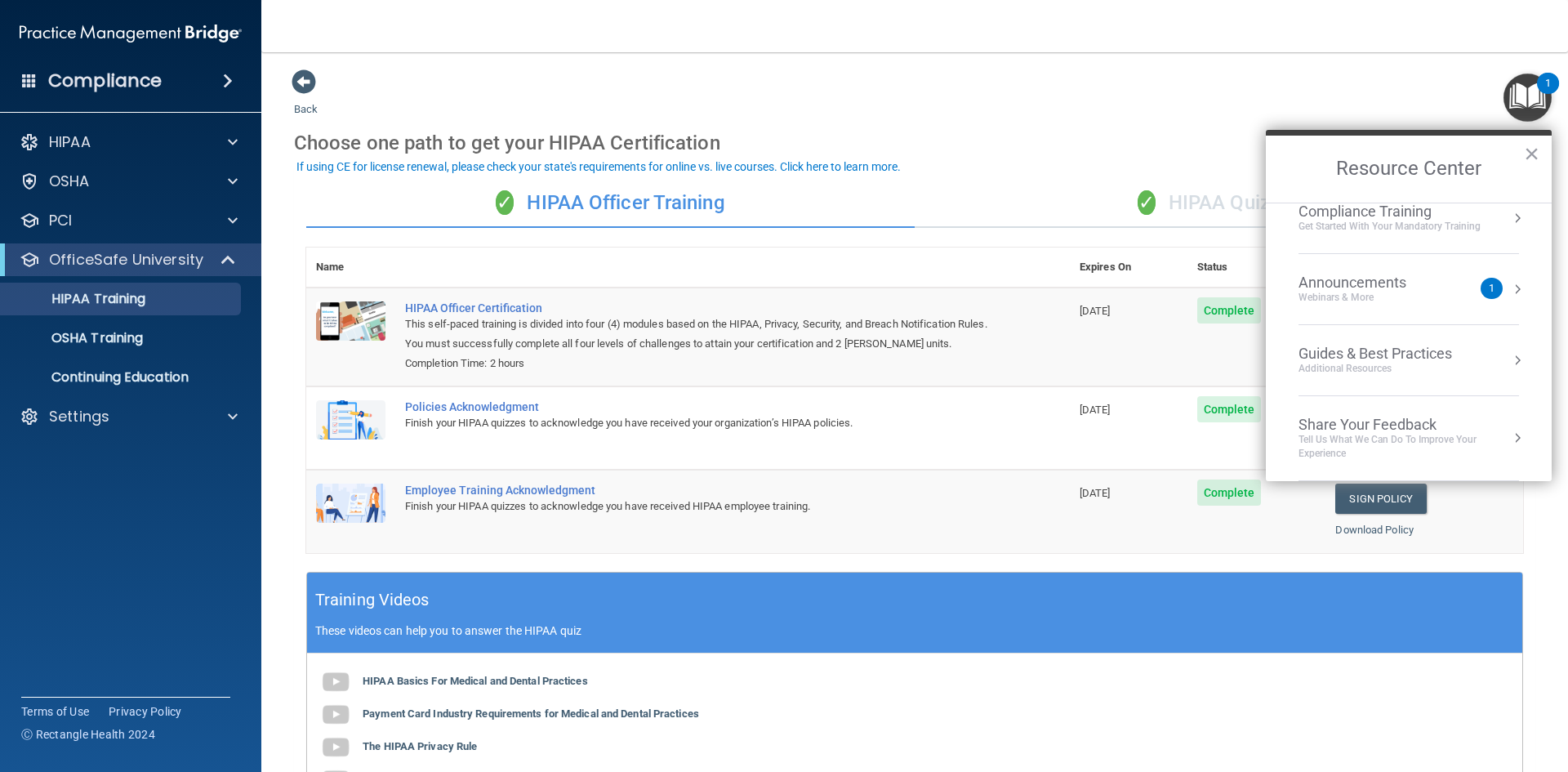
click at [1442, 352] on div "Guides & Best Practices" at bounding box center [1375, 353] width 153 height 18
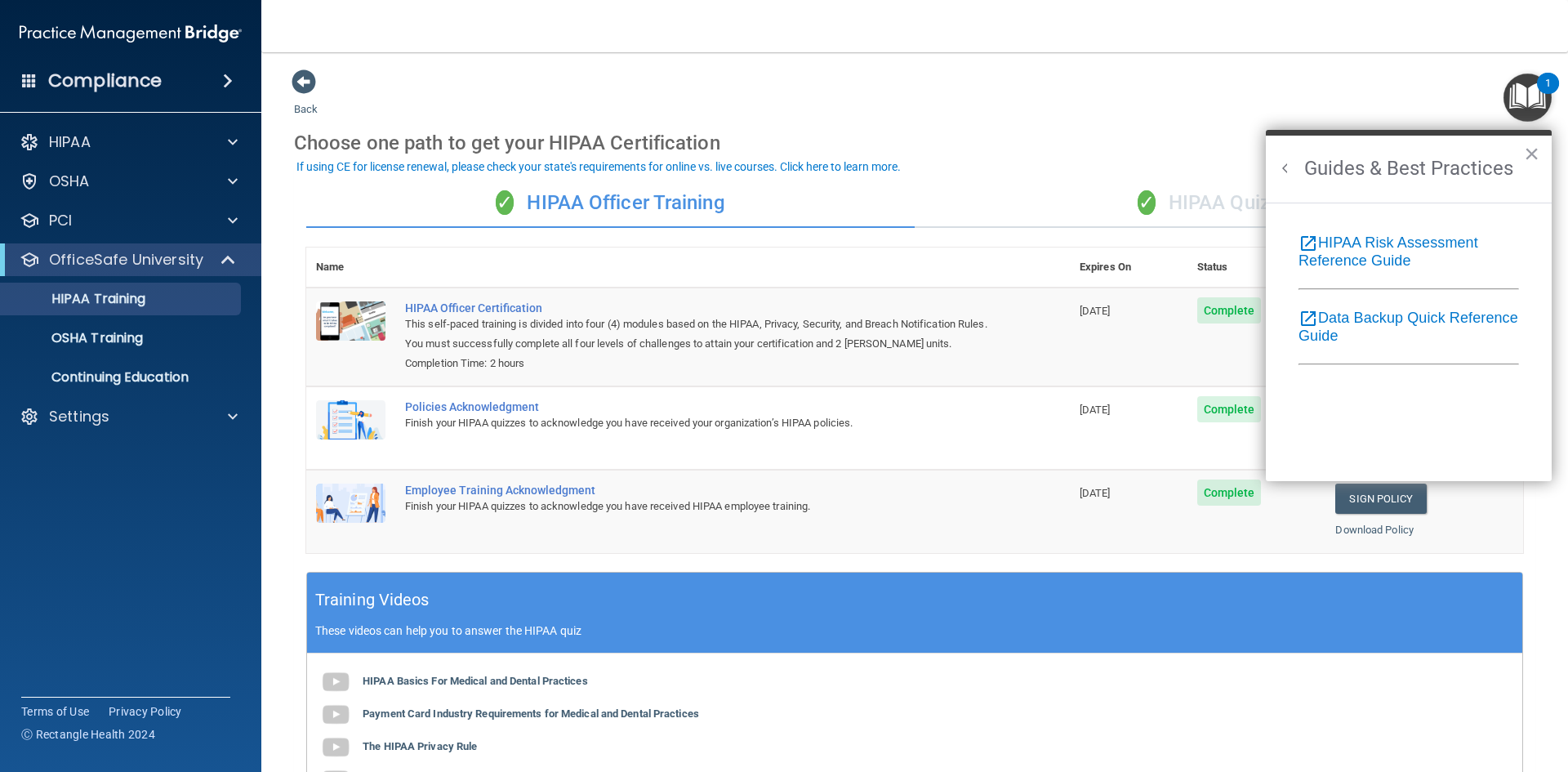
click at [1288, 168] on button "Back to Resource Center Home" at bounding box center [1285, 168] width 16 height 16
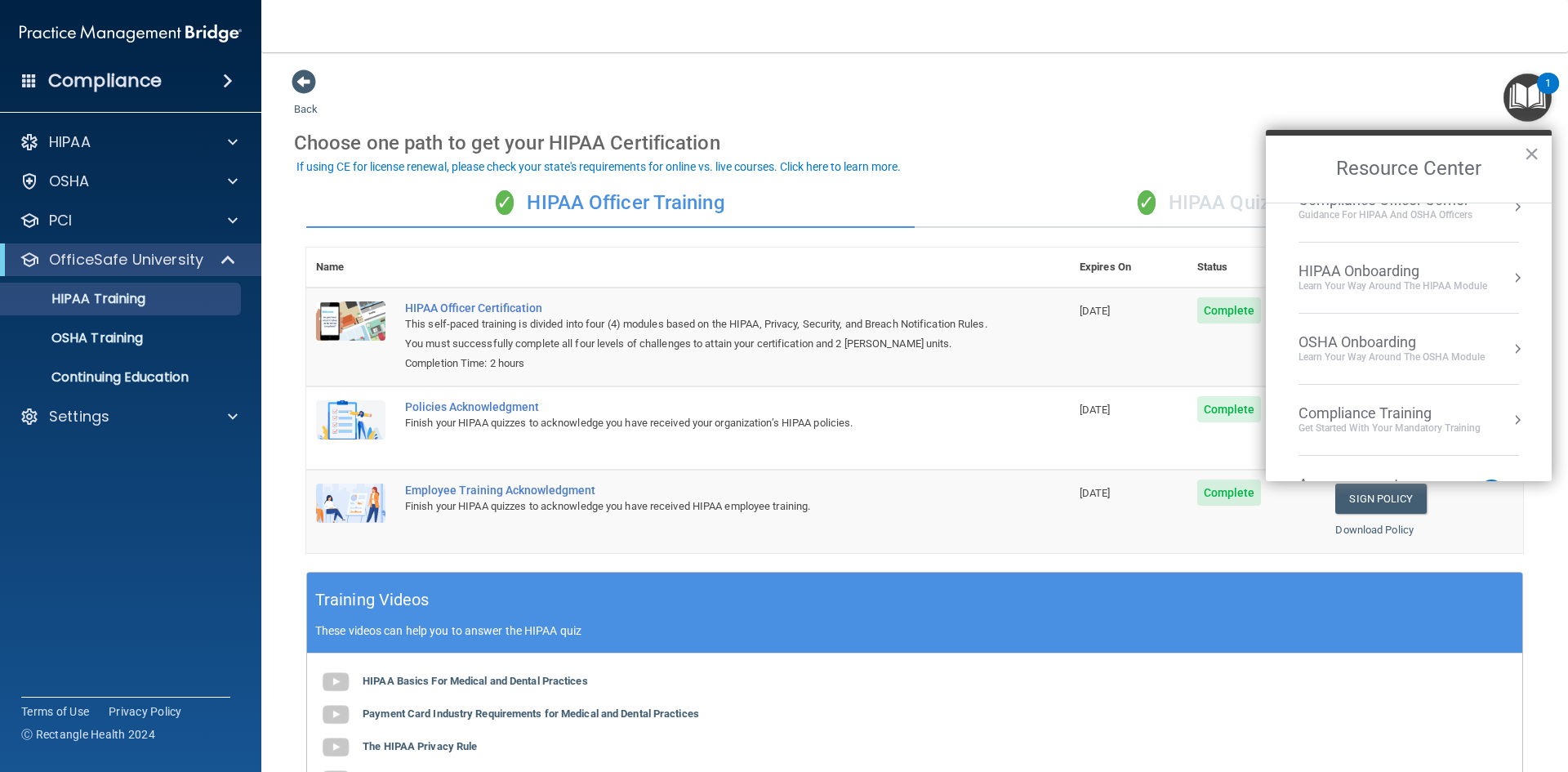
scroll to position [0, 0]
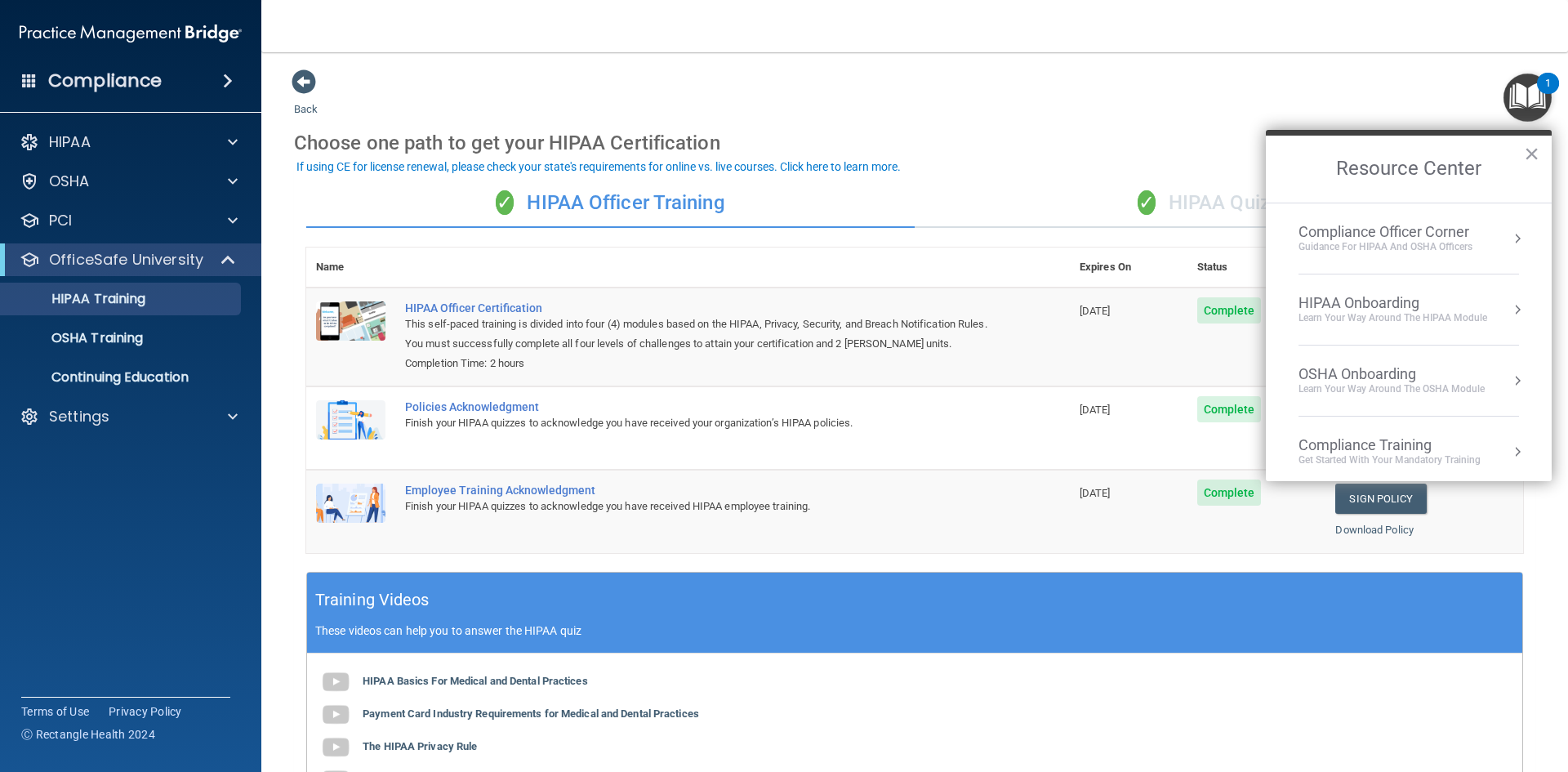
click at [1380, 242] on div "Guidance for HIPAA and OSHA Officers" at bounding box center [1386, 247] width 174 height 14
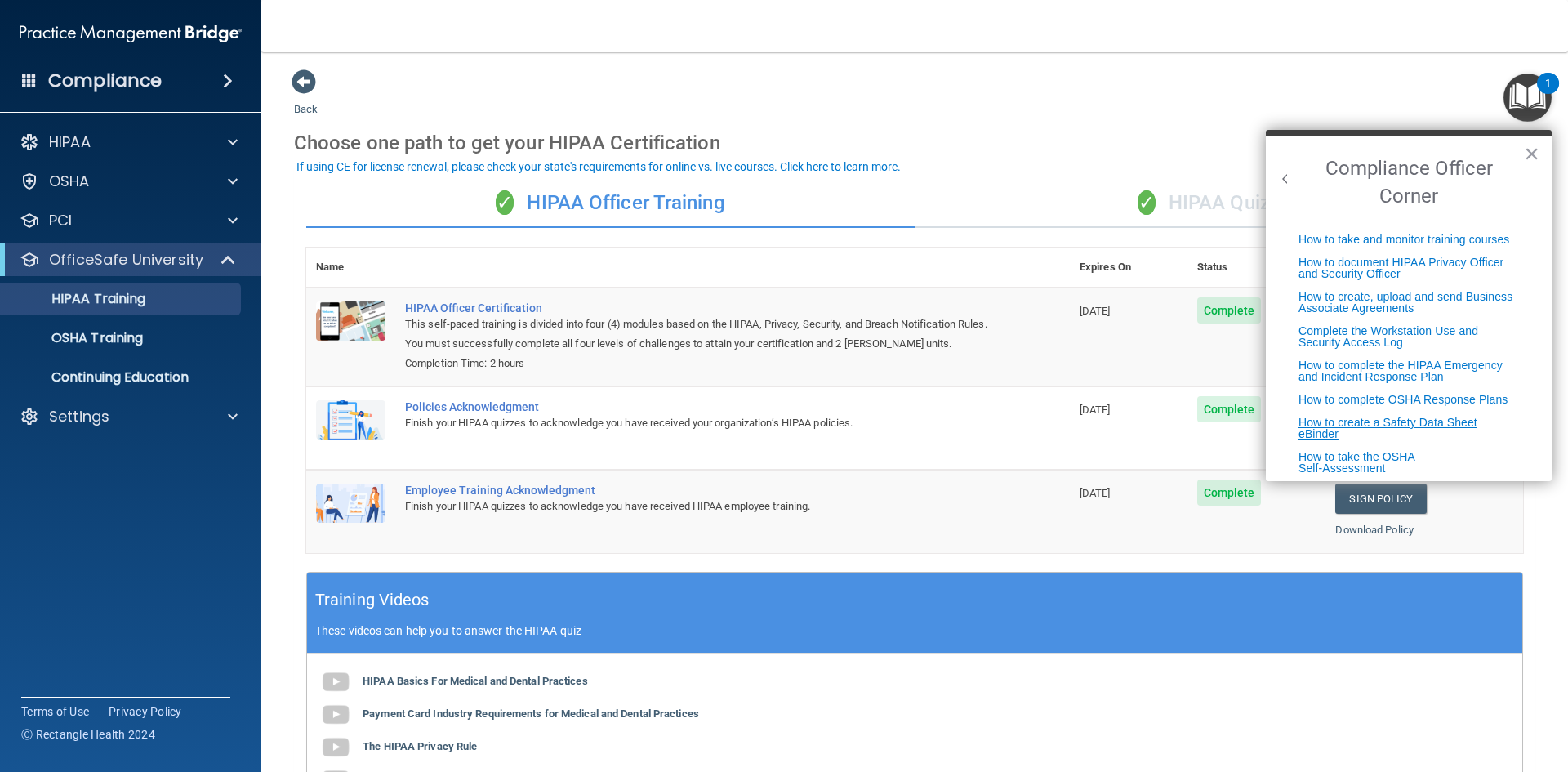
scroll to position [336, 0]
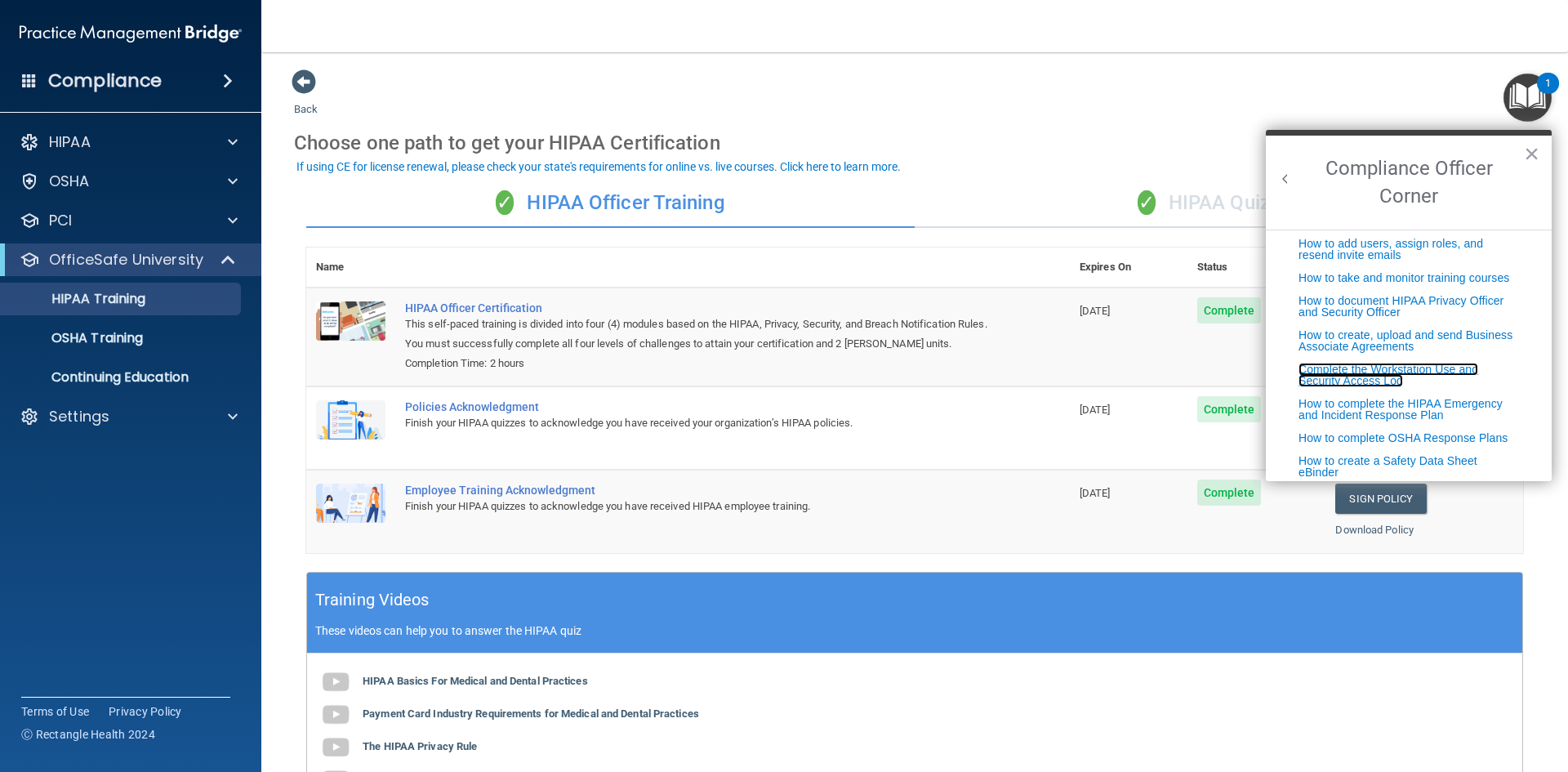
click at [1439, 387] on link "Complete the Workstation Use and Security Access Log" at bounding box center [1388, 374] width 180 height 25
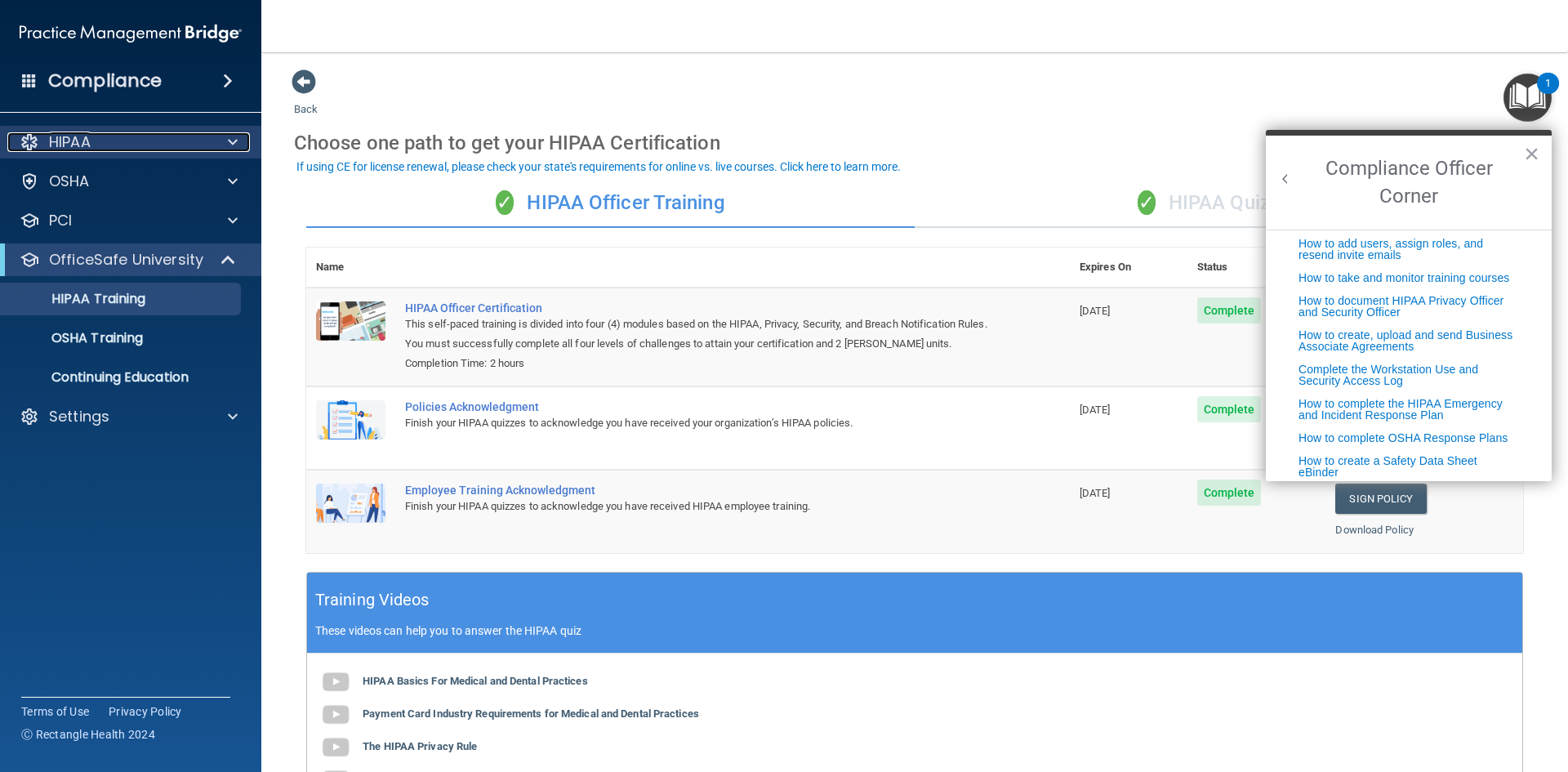
click at [136, 150] on div "HIPAA" at bounding box center [109, 141] width 203 height 20
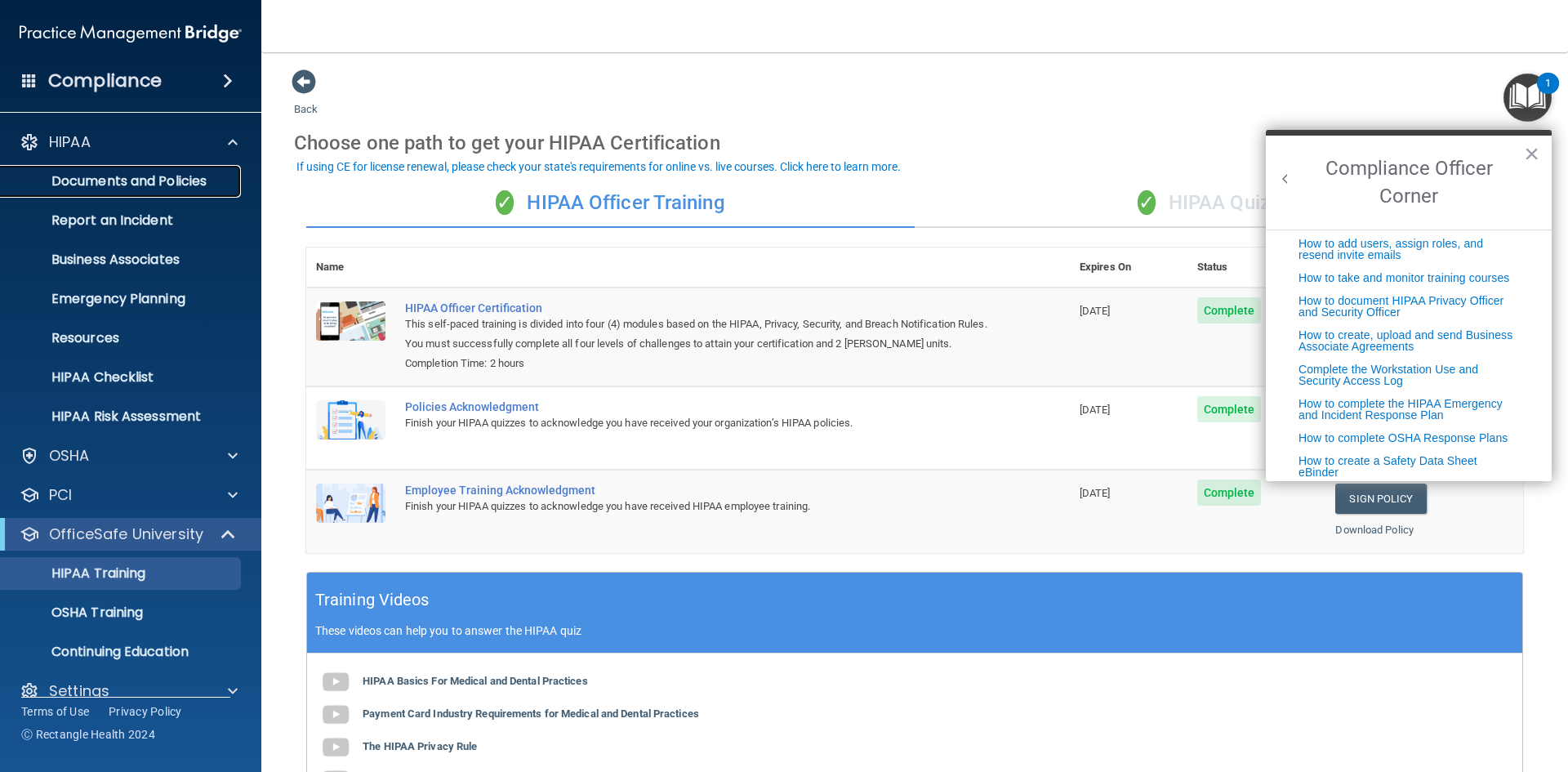
click at [146, 176] on p "Documents and Policies" at bounding box center [122, 181] width 223 height 16
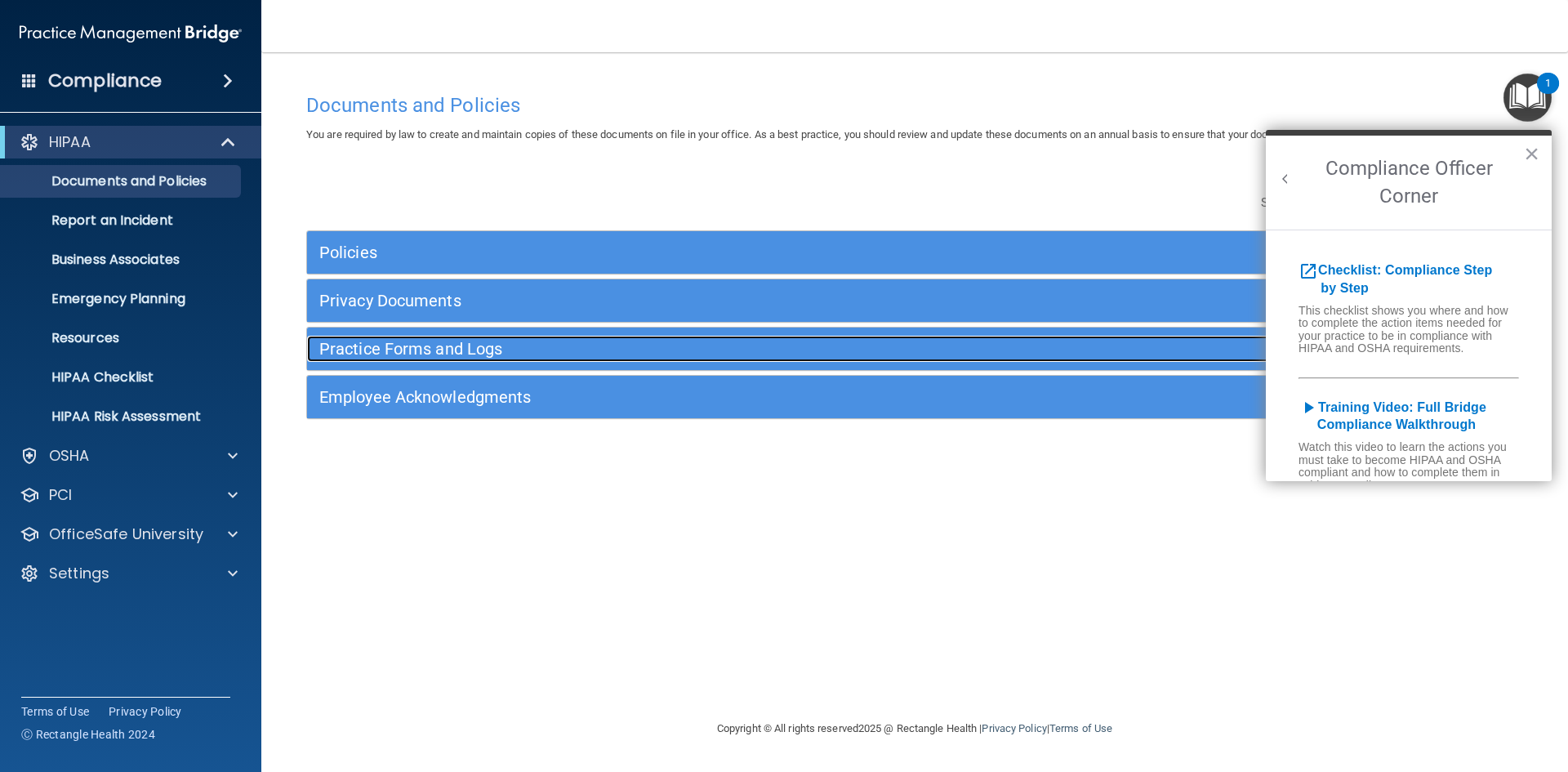
click at [423, 348] on h5 "Practice Forms and Logs" at bounding box center [763, 349] width 887 height 18
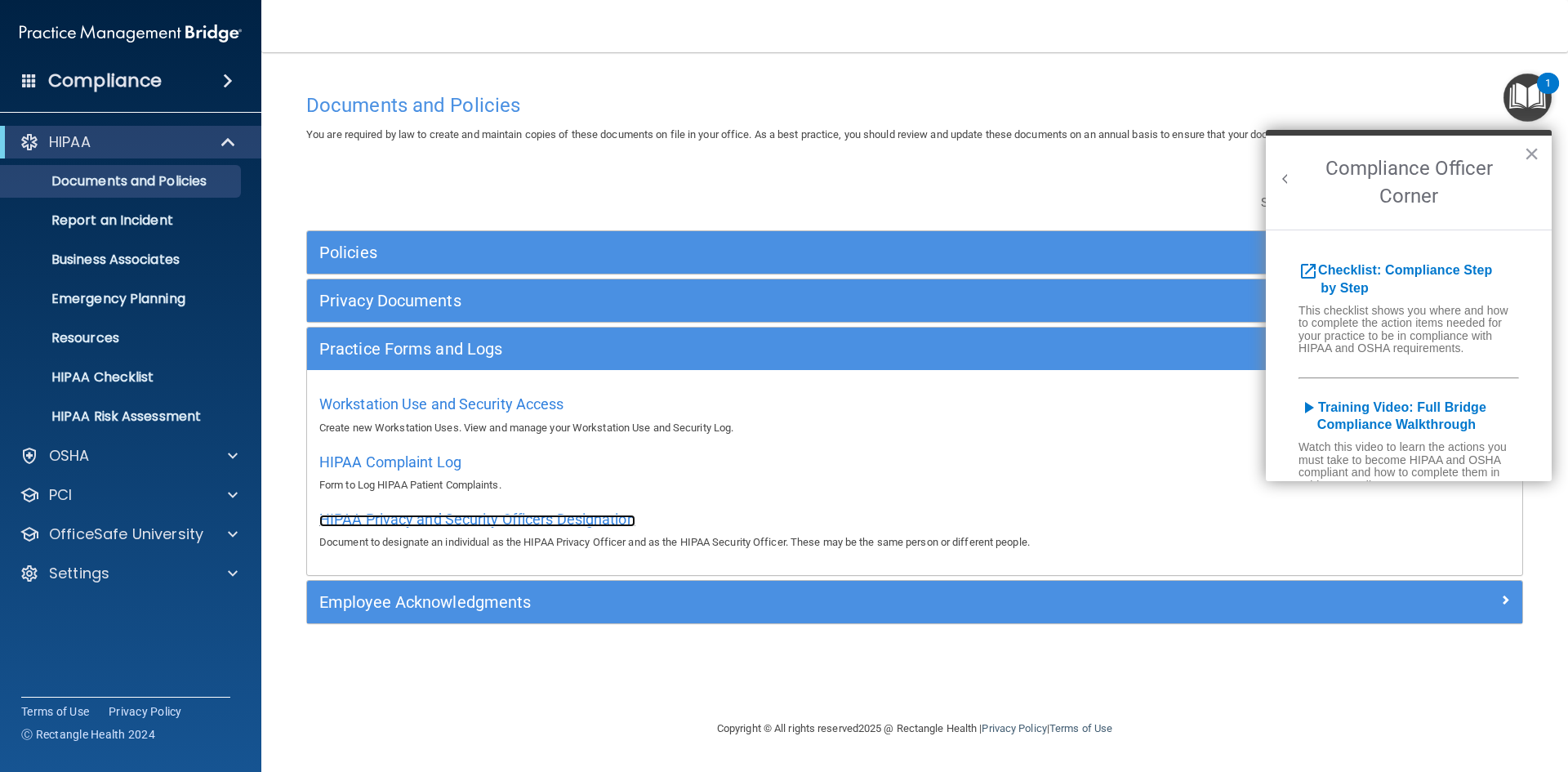
click at [480, 520] on span "HIPAA Privacy and Security Officers Designation" at bounding box center [477, 519] width 316 height 17
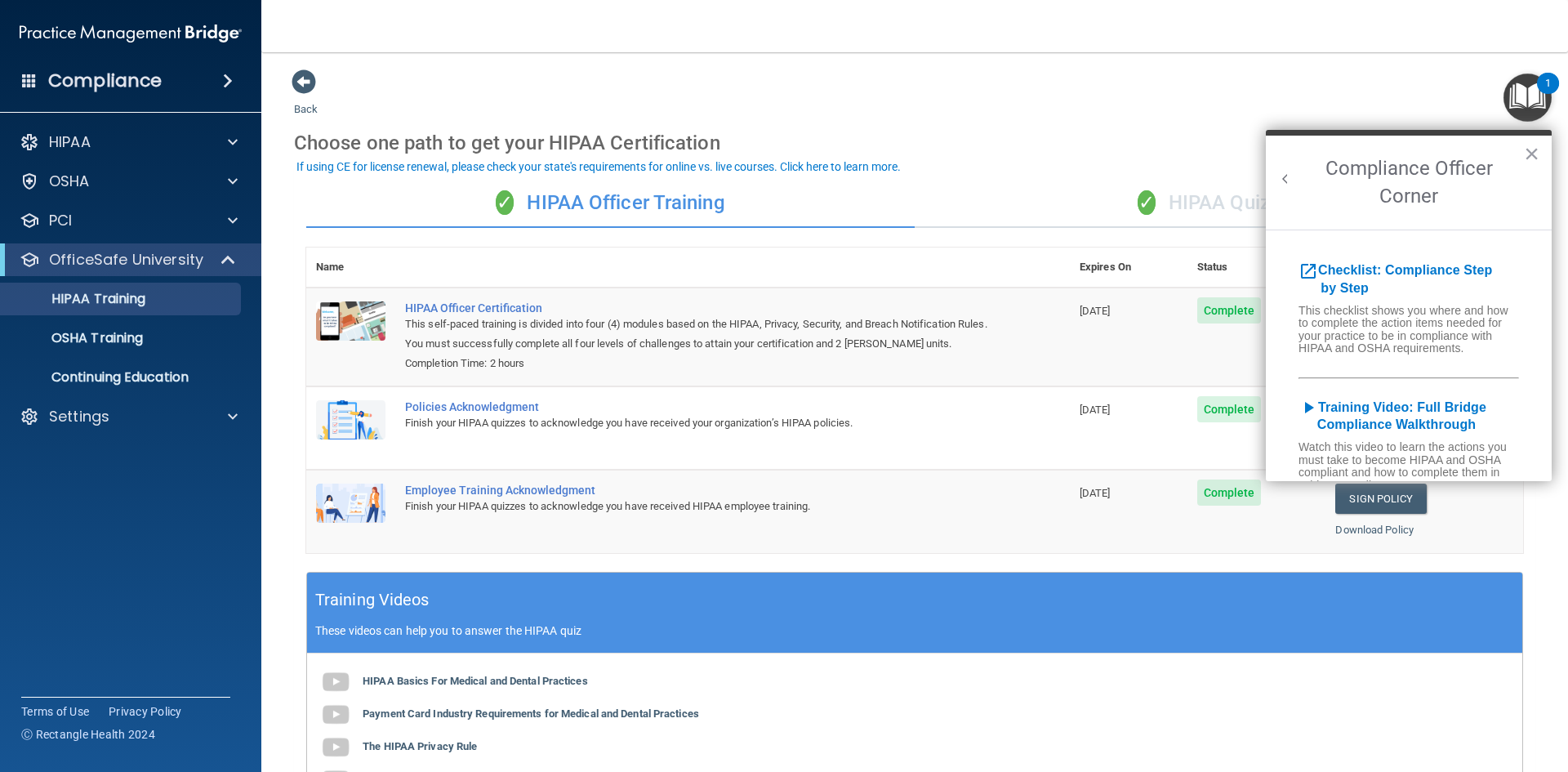
click at [1200, 200] on div "✓ HIPAA Quizzes" at bounding box center [1219, 203] width 608 height 49
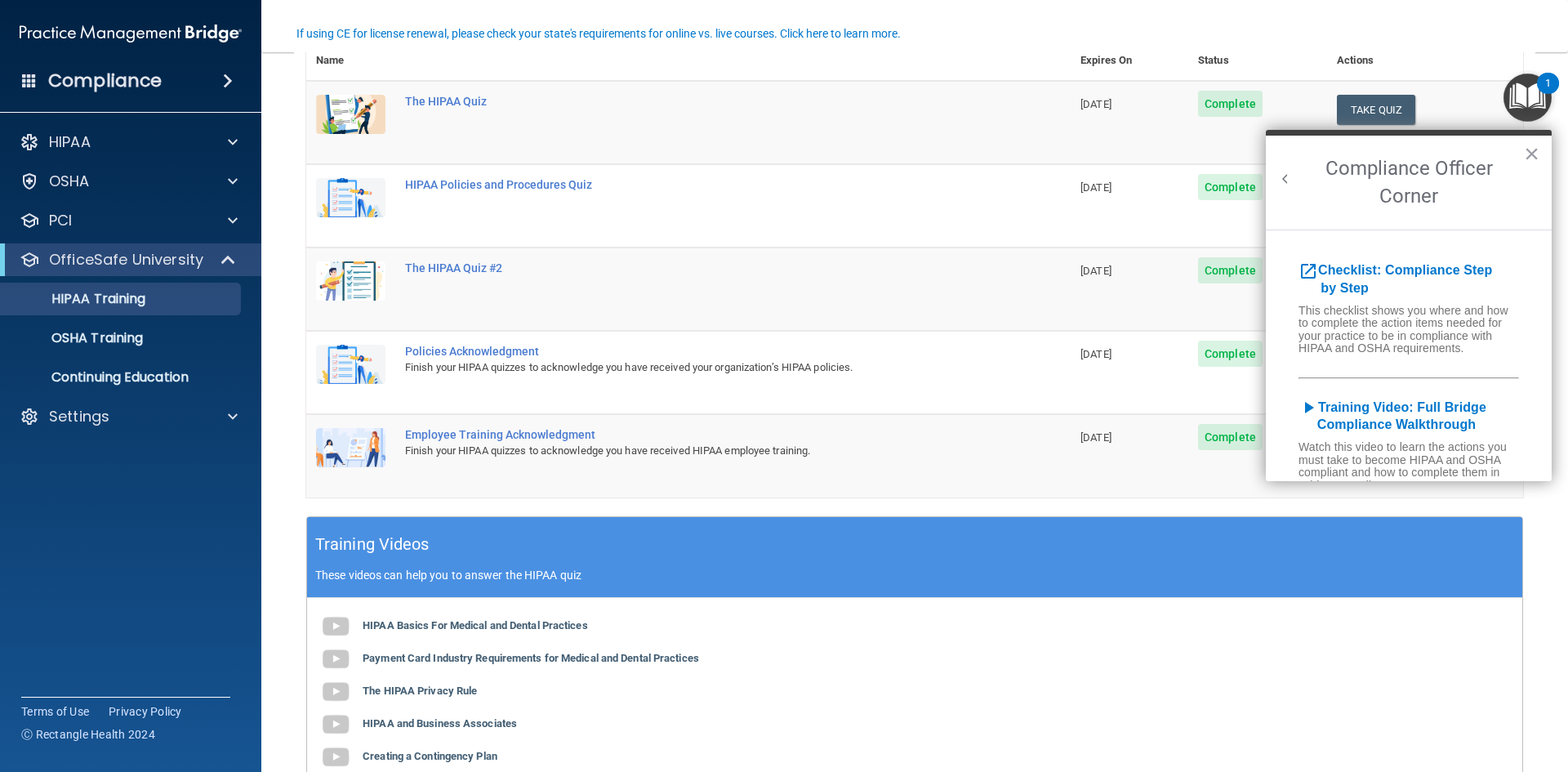
scroll to position [245, 0]
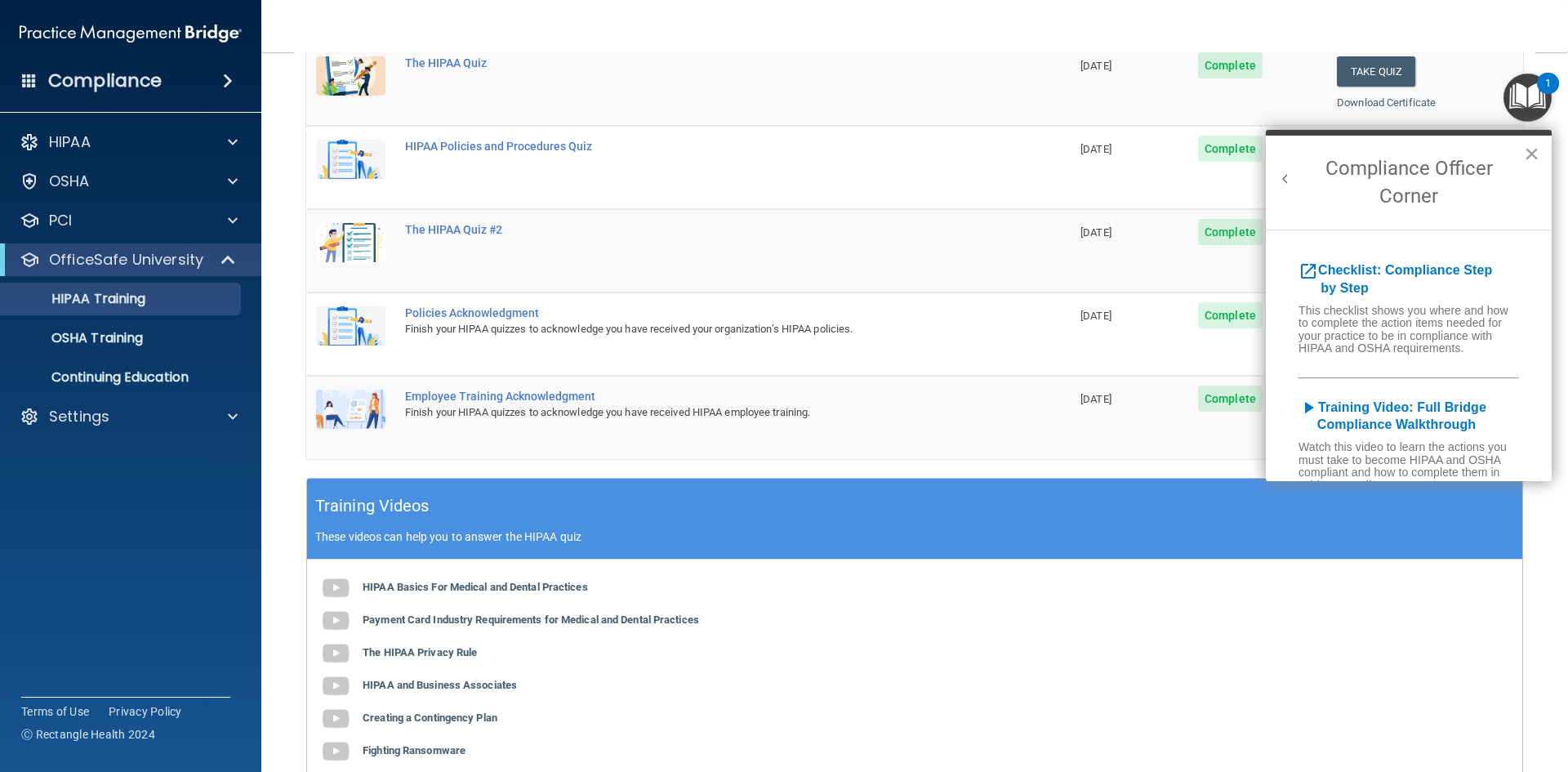
click at [1535, 153] on button "×" at bounding box center [1531, 153] width 15 height 26
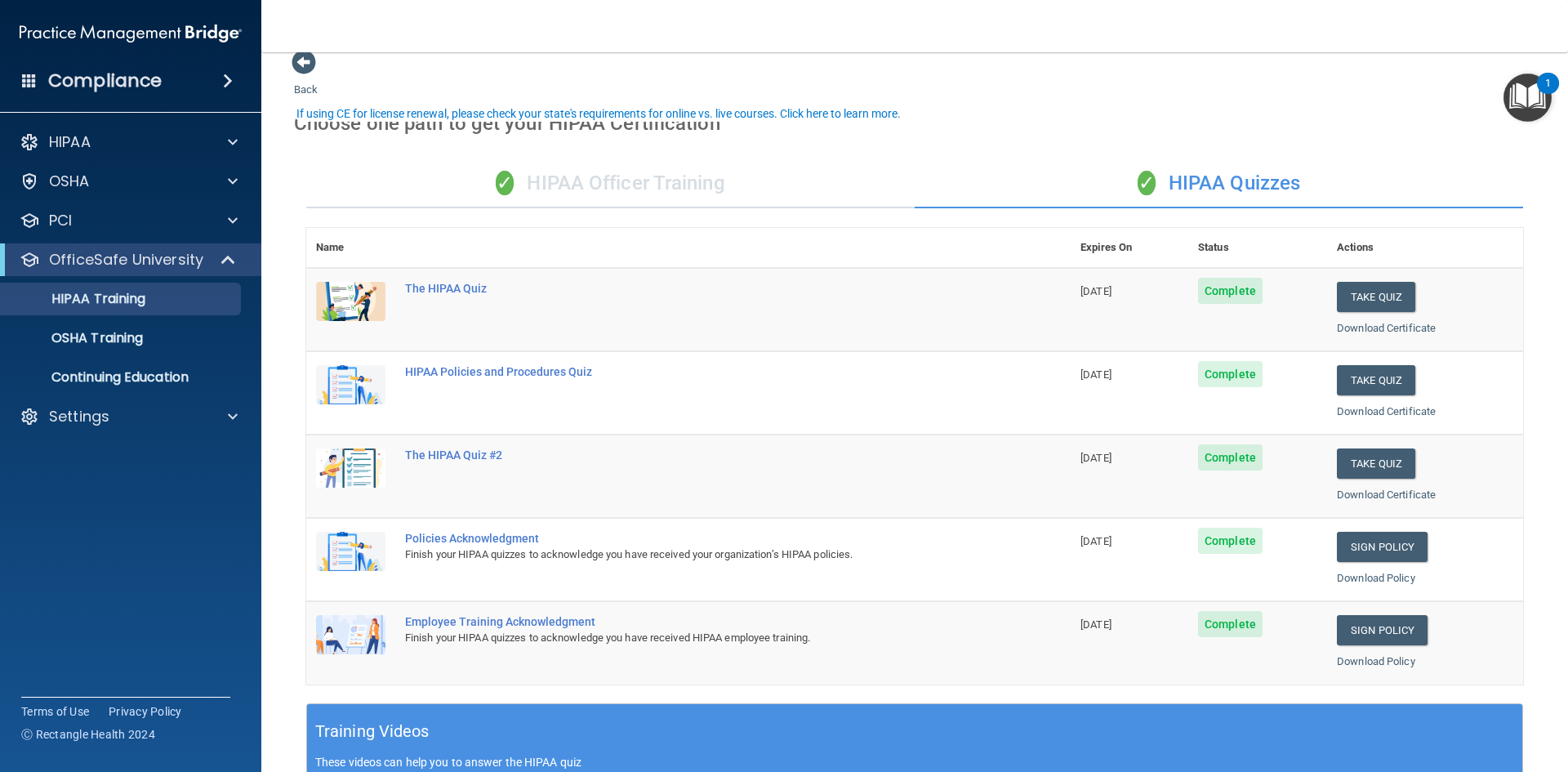
scroll to position [0, 0]
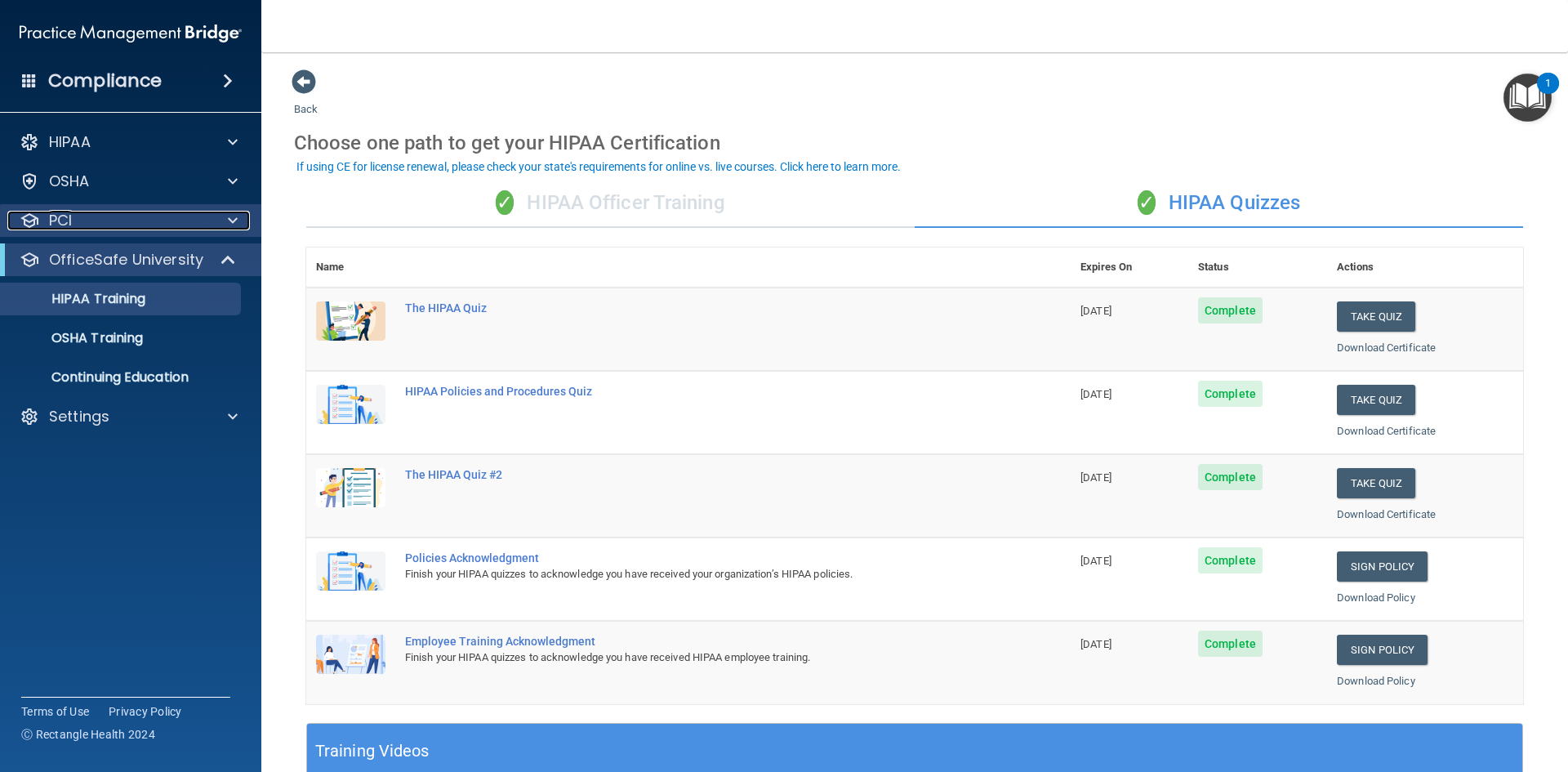
click at [232, 222] on span at bounding box center [232, 220] width 9 height 20
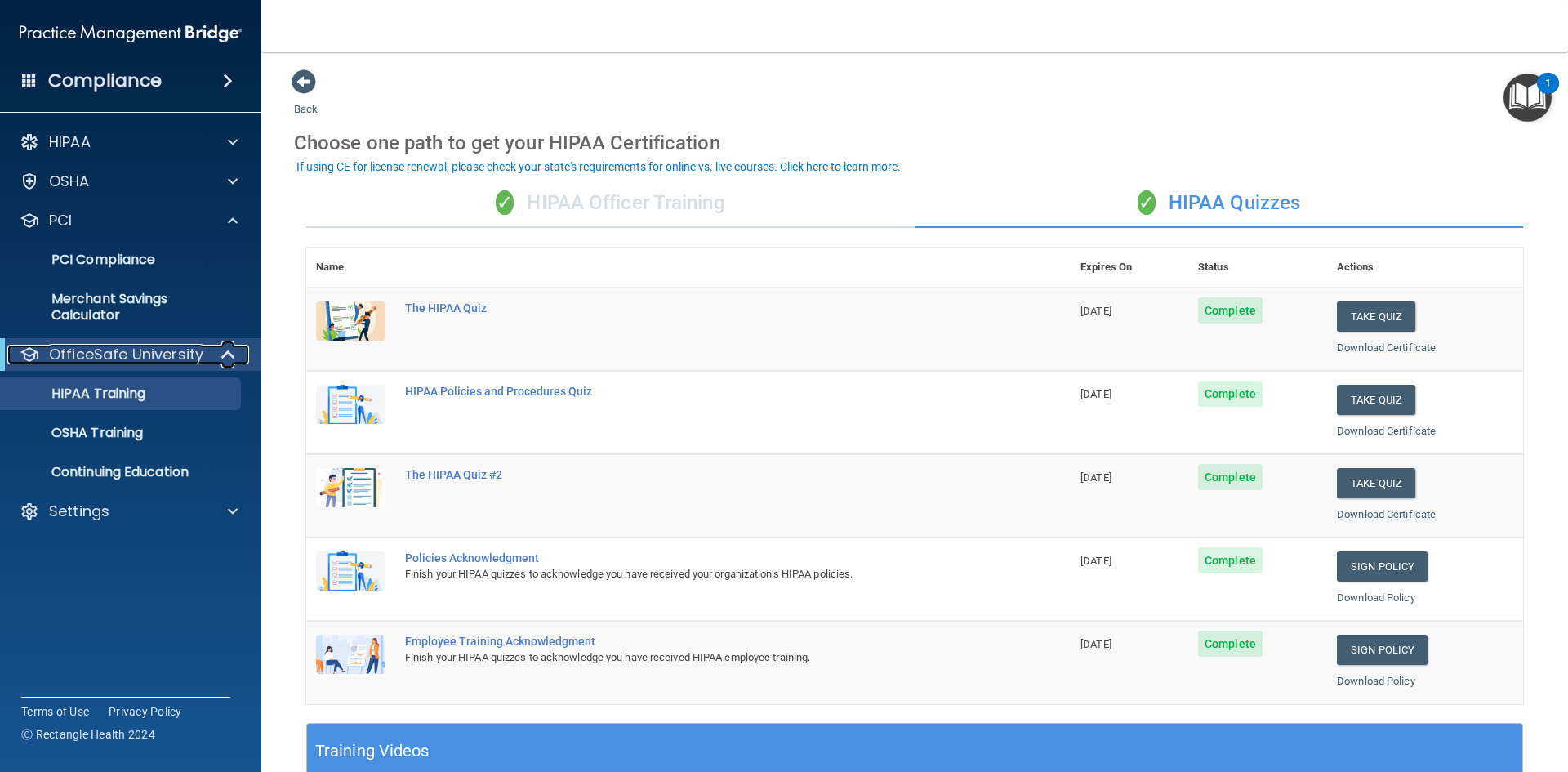
click at [206, 354] on div "OfficeSafe University" at bounding box center [108, 354] width 202 height 20
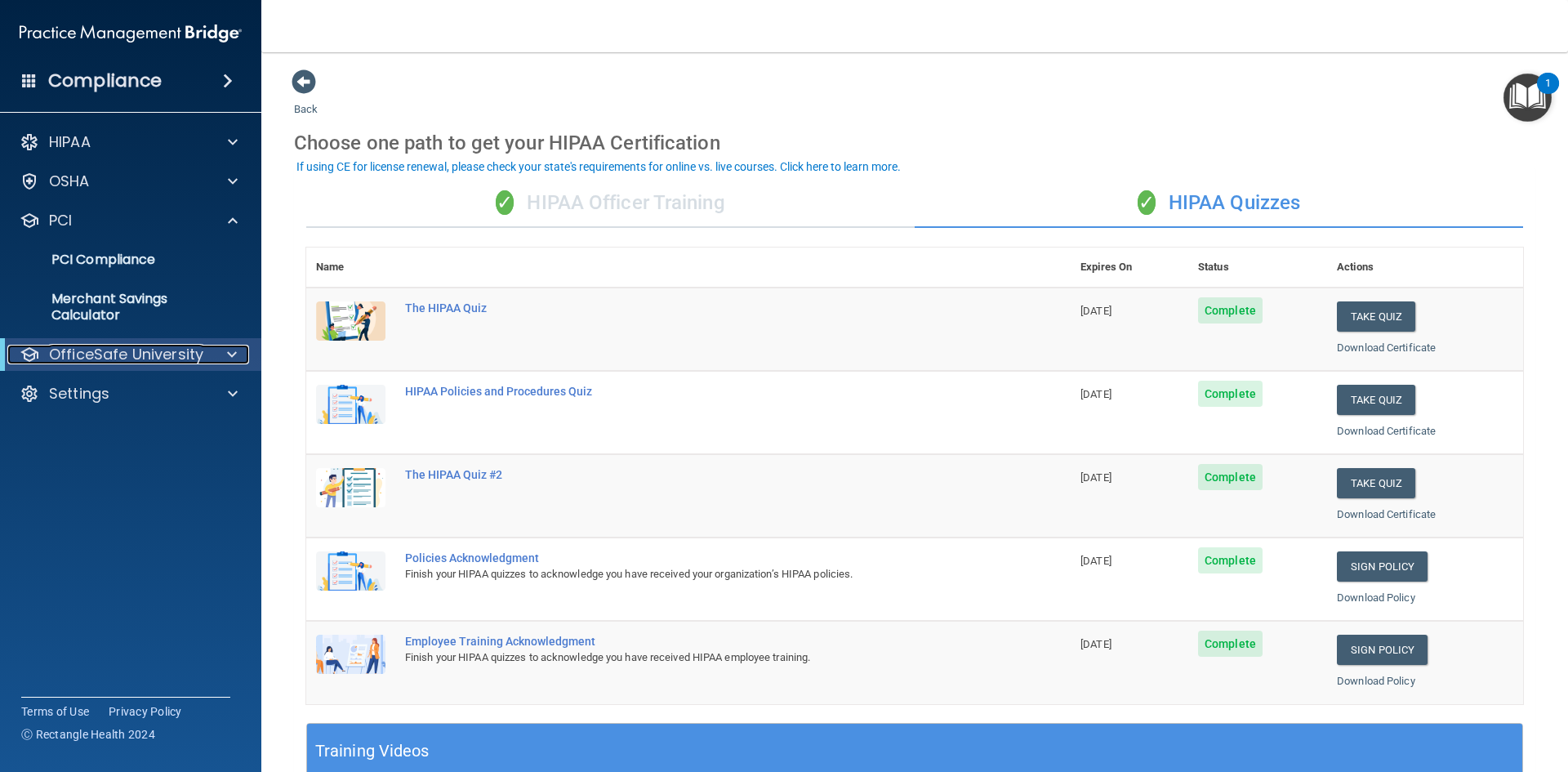
click at [239, 353] on div at bounding box center [228, 354] width 40 height 20
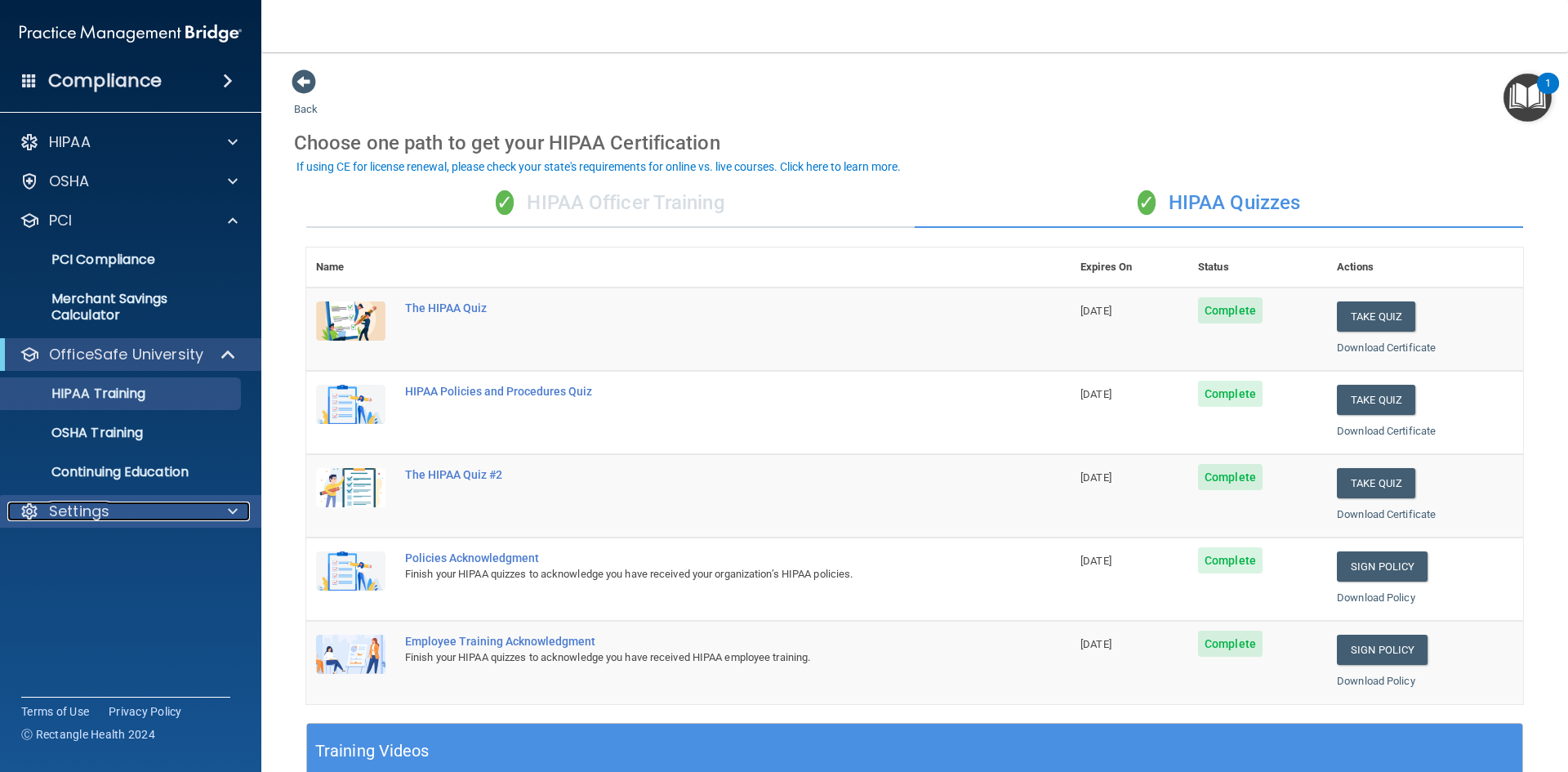
click at [228, 512] on span at bounding box center [232, 510] width 9 height 20
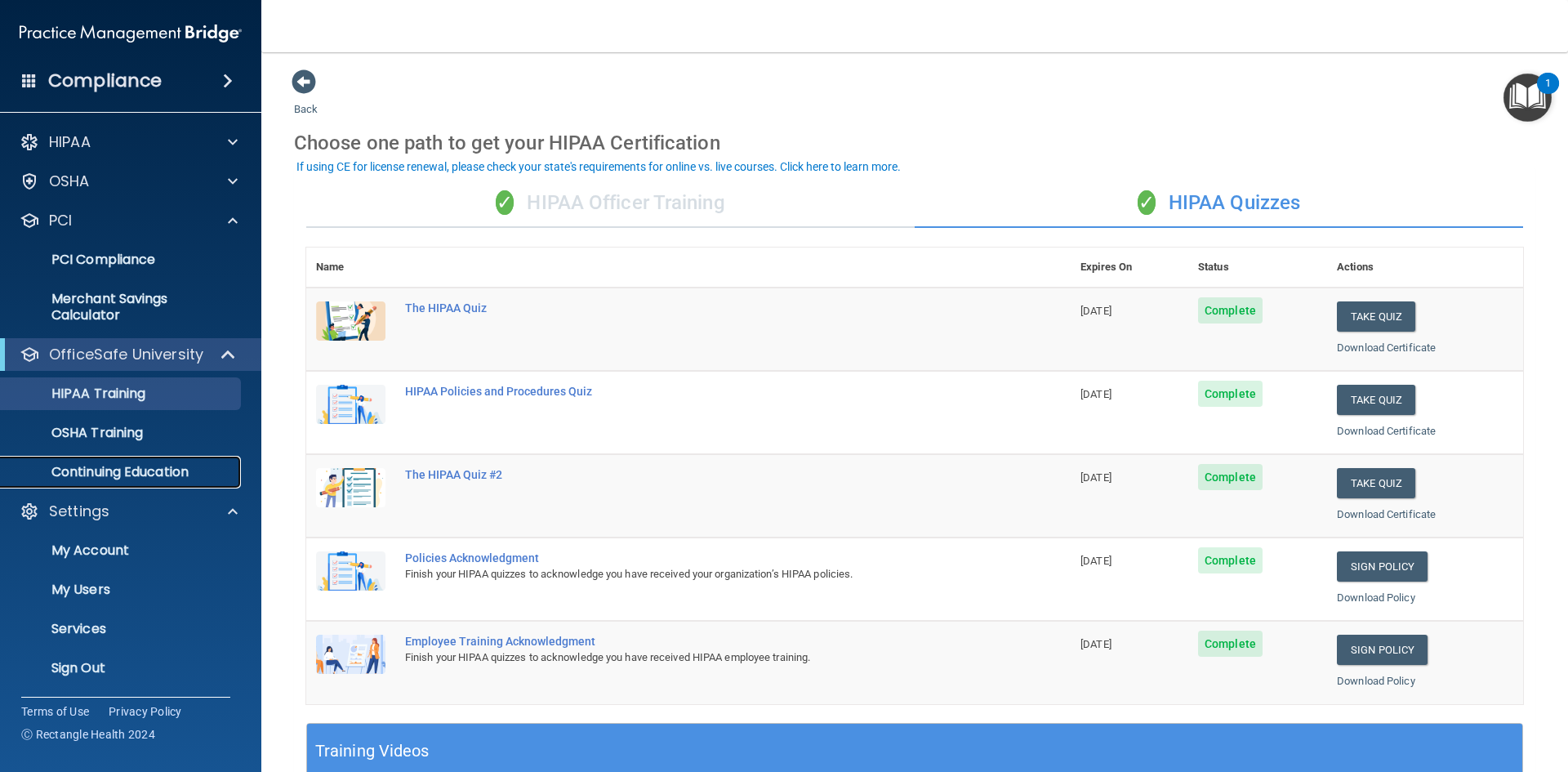
click at [176, 473] on p "Continuing Education" at bounding box center [122, 471] width 223 height 16
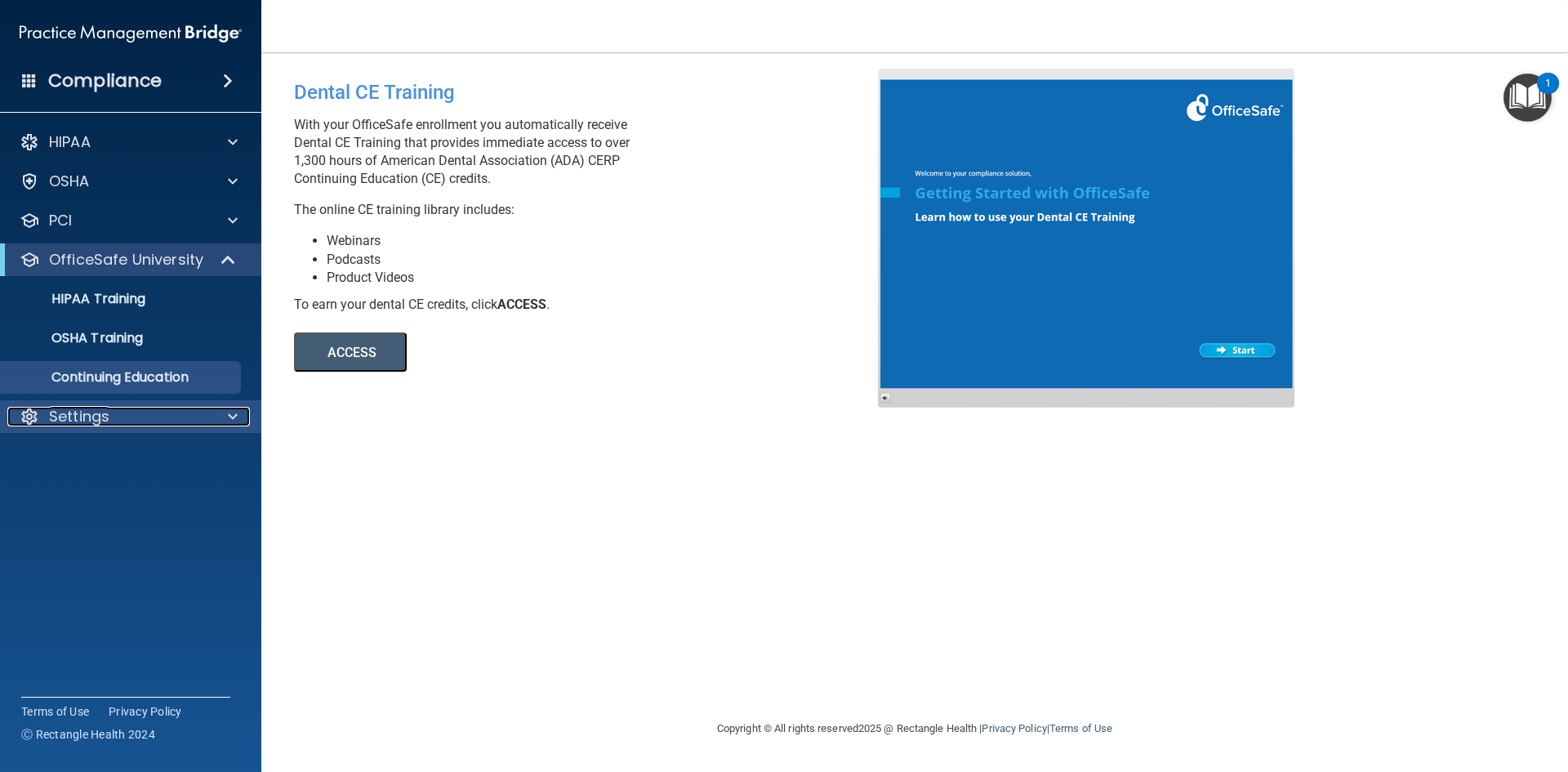
click at [159, 414] on div "Settings" at bounding box center [109, 416] width 203 height 20
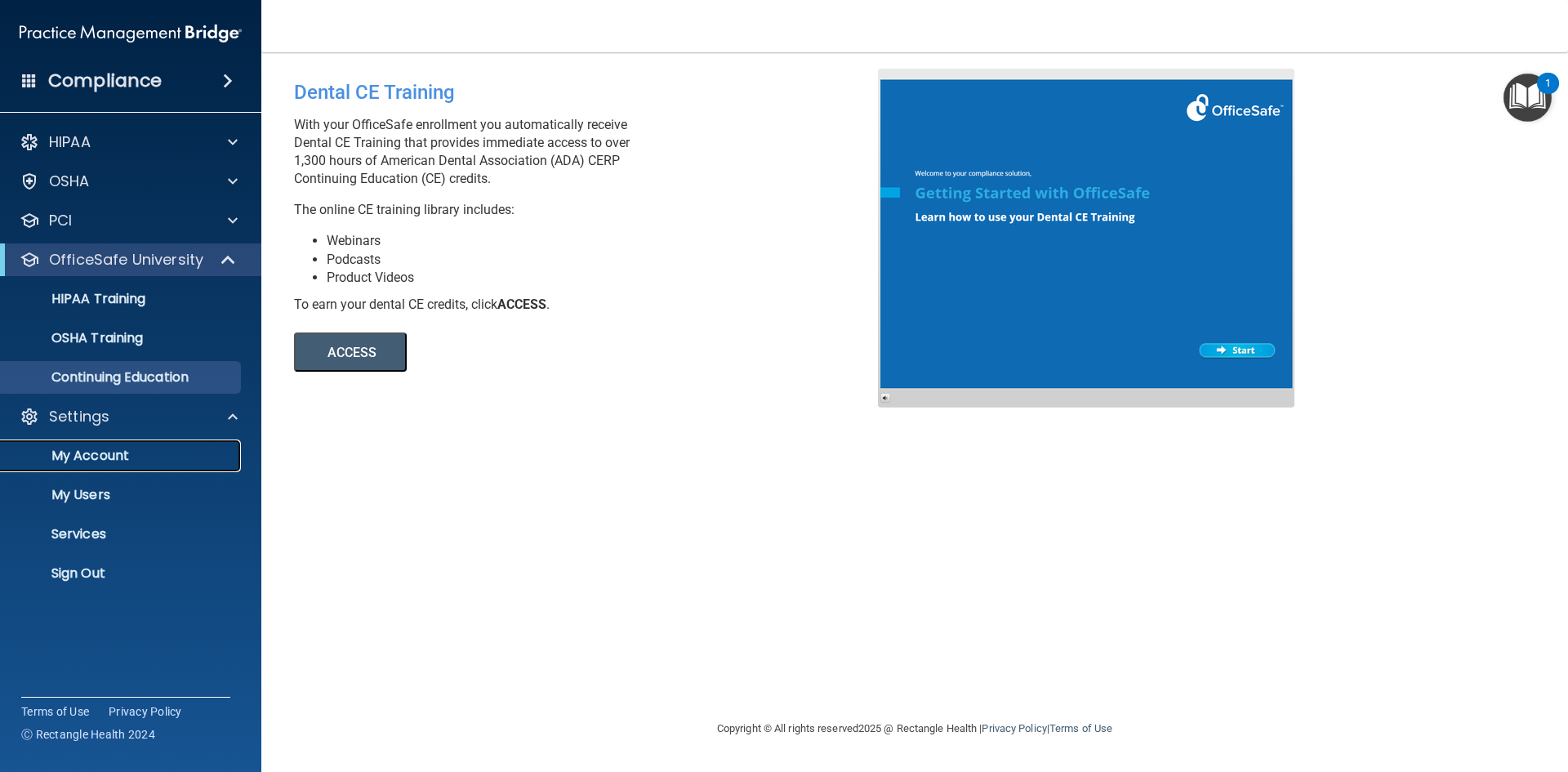
click at [151, 450] on p "My Account" at bounding box center [122, 455] width 223 height 16
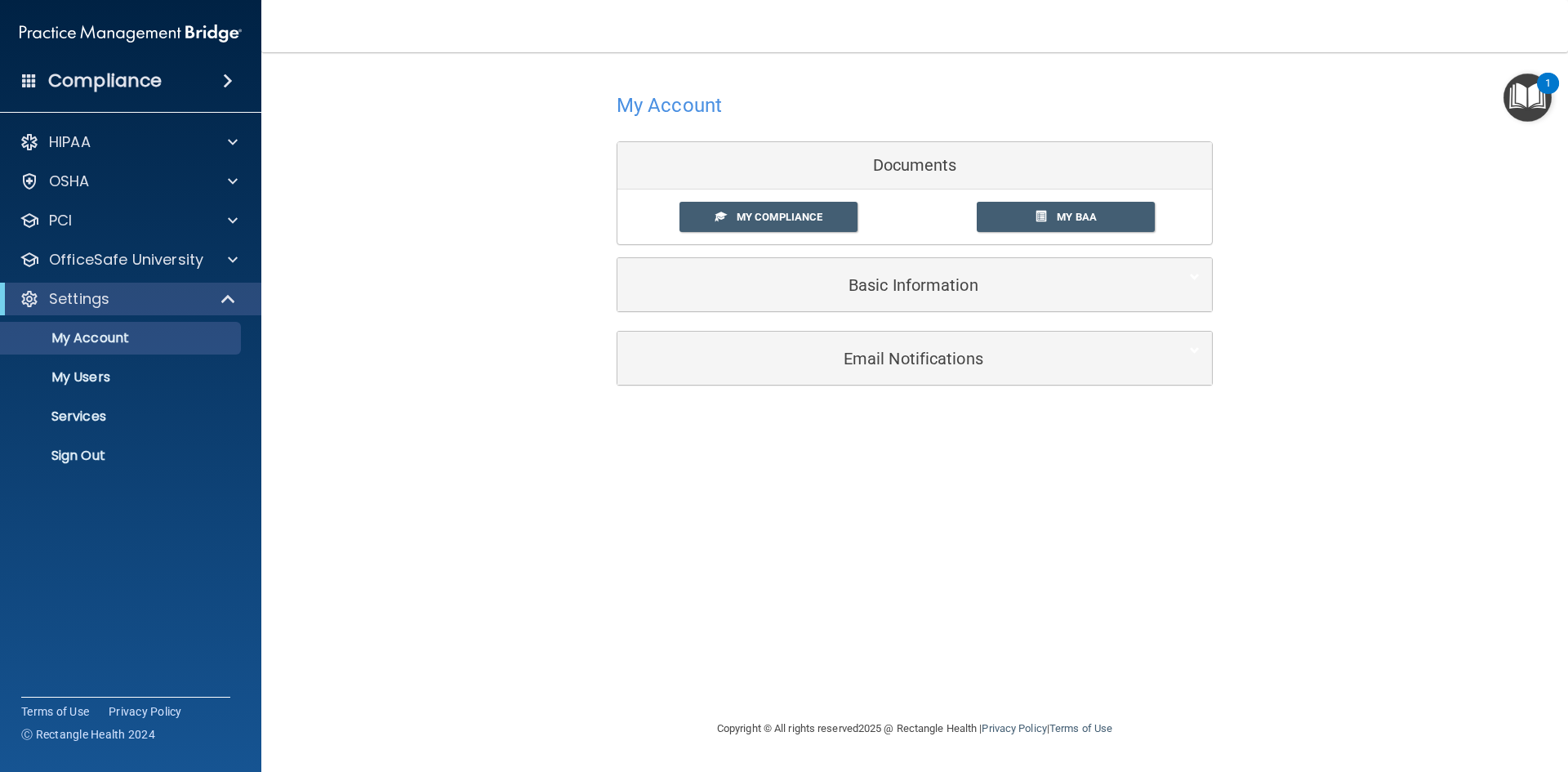
click at [666, 101] on h4 "My Account" at bounding box center [670, 105] width 106 height 21
click at [223, 76] on span at bounding box center [228, 80] width 9 height 20
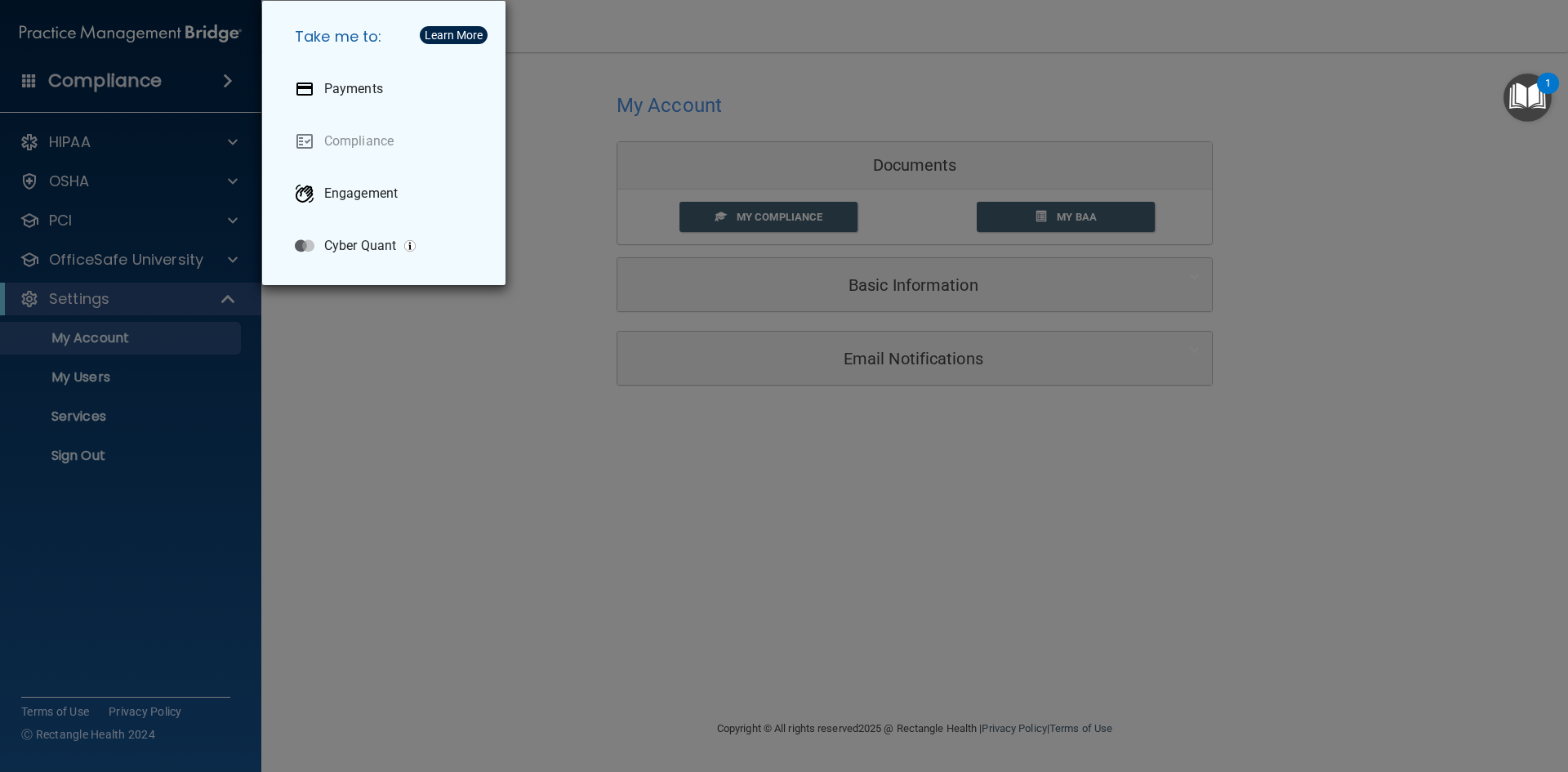
click at [222, 76] on div "Take me to: Payments Compliance Engagement Cyber Quant" at bounding box center [784, 386] width 1568 height 772
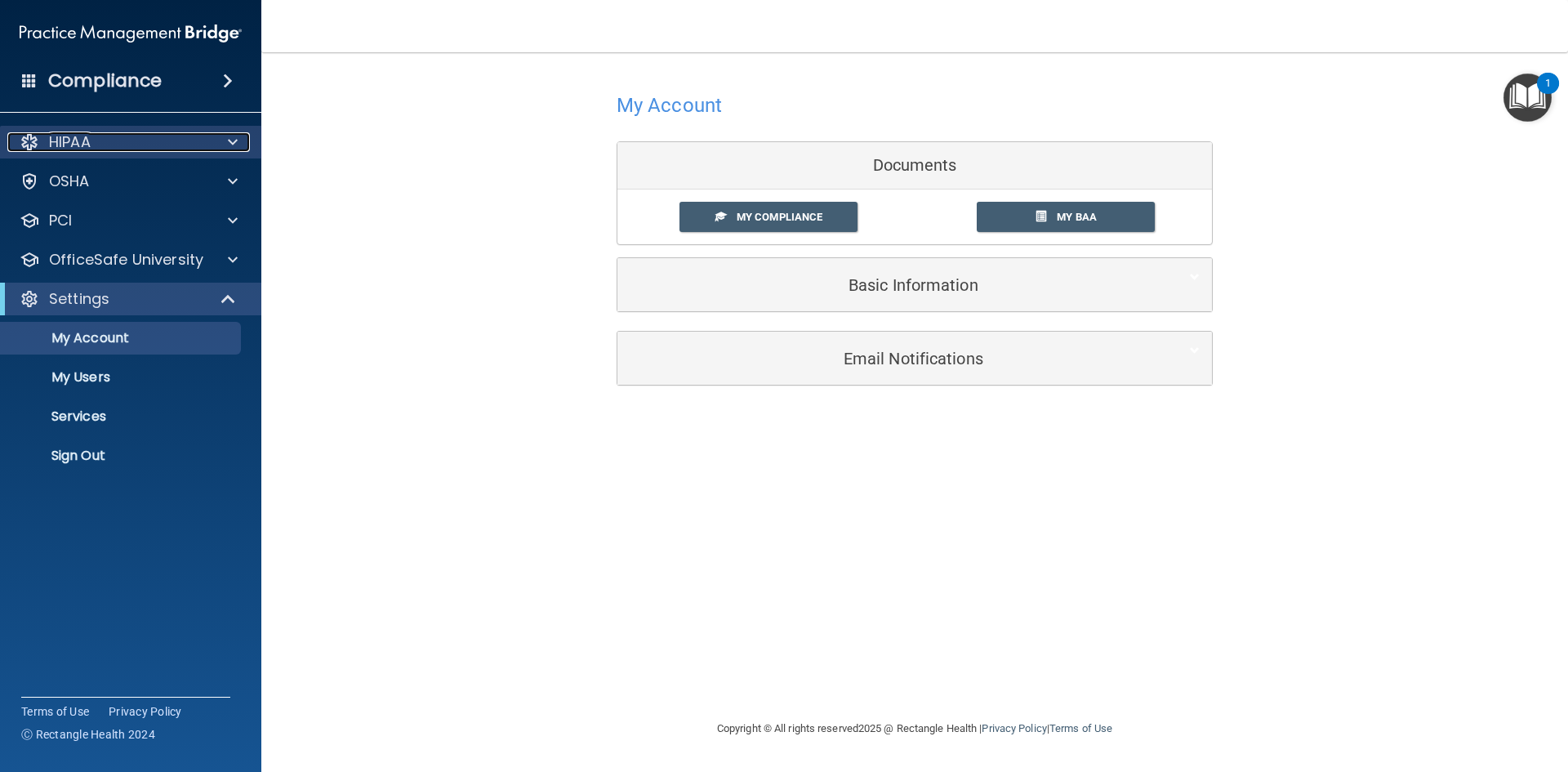
click at [225, 135] on div at bounding box center [230, 141] width 41 height 20
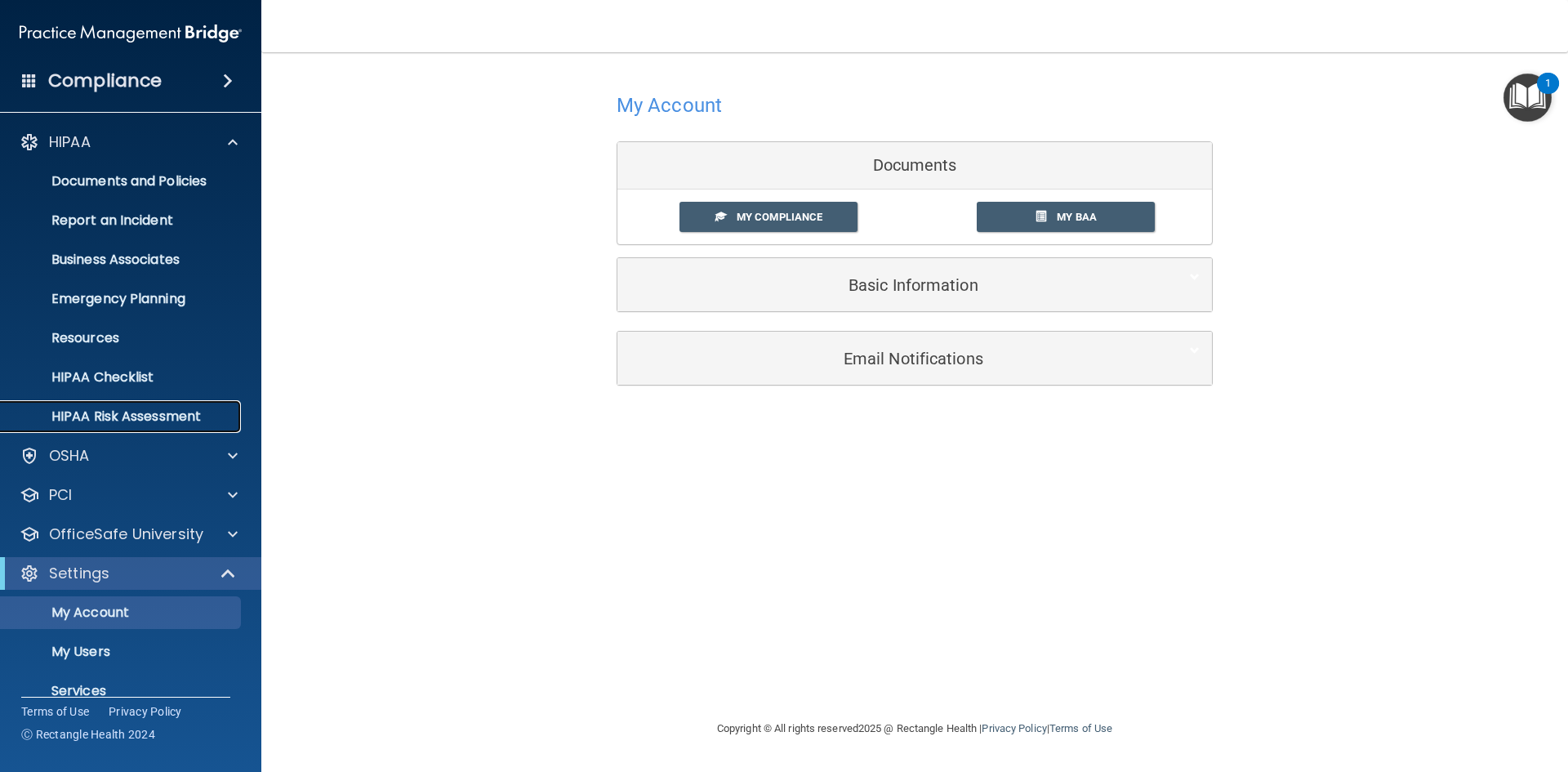
click at [190, 419] on p "HIPAA Risk Assessment" at bounding box center [122, 416] width 223 height 16
